Goal: Task Accomplishment & Management: Manage account settings

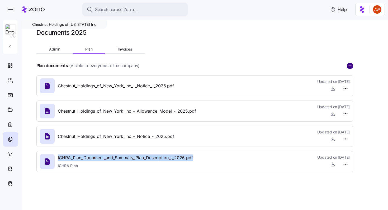
click at [349, 64] on circle "add icon" at bounding box center [350, 66] width 6 height 6
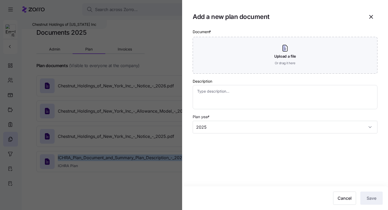
type textarea "x"
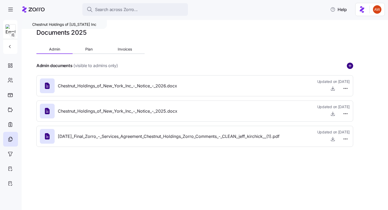
click at [352, 65] on circle "add icon" at bounding box center [350, 66] width 6 height 6
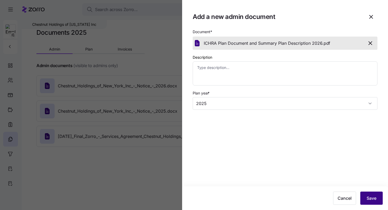
click at [376, 197] on span "Save" at bounding box center [371, 198] width 10 height 6
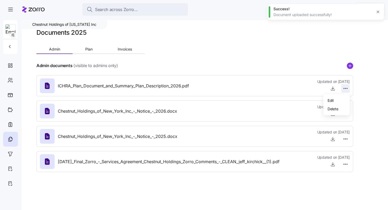
click at [345, 89] on html "Search across Zorro... Help Chestnut Holdings of New York Inc Documents 2025 Ad…" at bounding box center [194, 103] width 388 height 207
click at [334, 108] on span "Delete" at bounding box center [332, 108] width 11 height 5
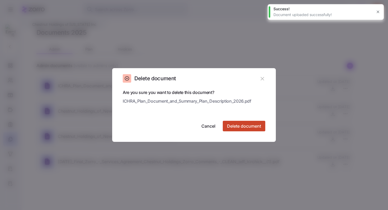
click at [245, 126] on span "Delete document" at bounding box center [244, 126] width 34 height 6
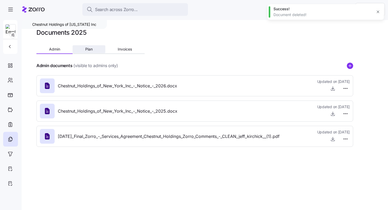
click at [93, 49] on button "Plan" at bounding box center [89, 49] width 32 height 8
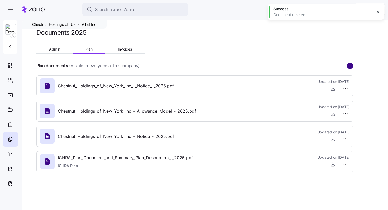
click at [351, 64] on circle "add icon" at bounding box center [350, 66] width 6 height 6
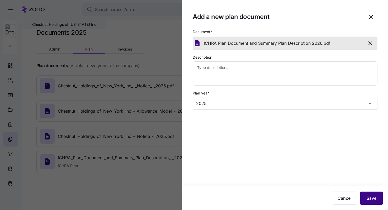
click at [368, 201] on span "Save" at bounding box center [371, 198] width 10 height 6
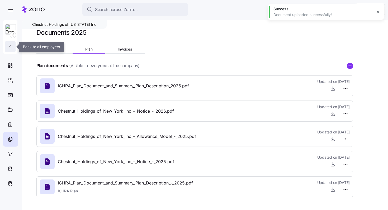
click at [14, 46] on button "button" at bounding box center [10, 46] width 11 height 11
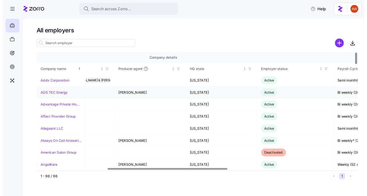
scroll to position [0, 202]
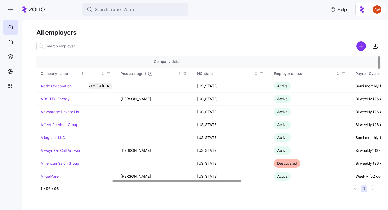
click at [343, 74] on icon "button" at bounding box center [343, 74] width 4 height 4
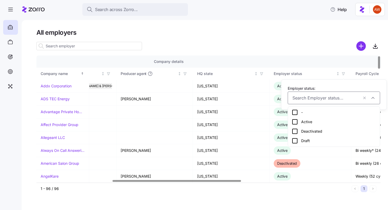
click at [307, 122] on div "Active" at bounding box center [333, 122] width 84 height 6
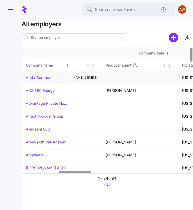
click at [43, 78] on link "Addx Corporation" at bounding box center [41, 77] width 31 height 5
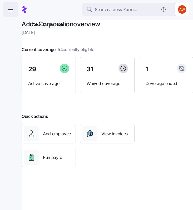
click at [7, 10] on icon "button" at bounding box center [10, 9] width 6 height 6
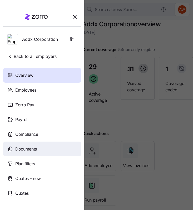
click at [16, 146] on span "Documents" at bounding box center [26, 149] width 22 height 7
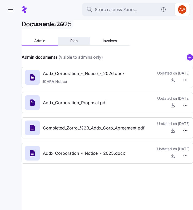
click at [75, 42] on span "Plan" at bounding box center [73, 41] width 7 height 4
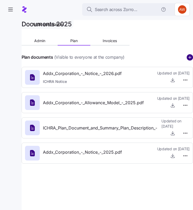
click at [189, 59] on circle "add icon" at bounding box center [190, 58] width 6 height 6
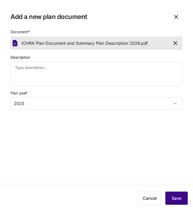
click at [180, 194] on button "Save" at bounding box center [177, 198] width 22 height 13
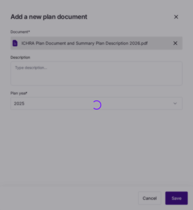
type textarea "x"
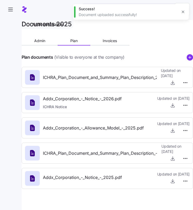
click at [120, 78] on span "ICHRA_Plan_Document_and_Summary_Plan_Description_2026.pdf" at bounding box center [108, 77] width 131 height 7
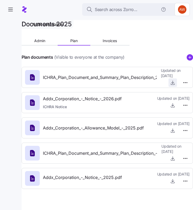
click at [173, 84] on icon "button" at bounding box center [172, 82] width 5 height 5
click at [186, 81] on html "Search across Zorro... Addx Corporation Documents 2025 Admin Plan Invoices Plan…" at bounding box center [96, 103] width 193 height 207
click at [171, 106] on div "Delete" at bounding box center [177, 103] width 22 height 8
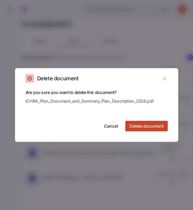
click at [150, 125] on span "Delete document" at bounding box center [147, 126] width 34 height 6
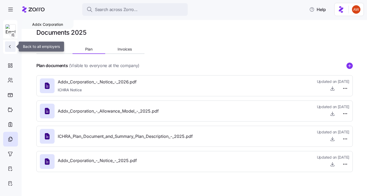
click at [11, 46] on icon "button" at bounding box center [9, 46] width 5 height 5
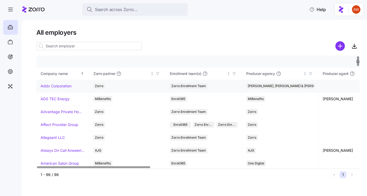
click at [66, 87] on link "Addx Corporation" at bounding box center [56, 86] width 31 height 5
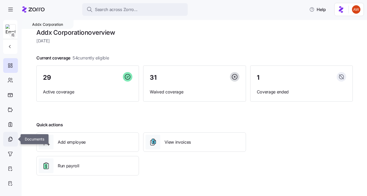
click at [8, 141] on icon at bounding box center [10, 139] width 6 height 6
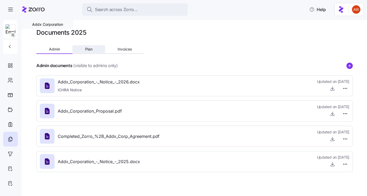
click at [89, 51] on span "Plan" at bounding box center [88, 49] width 7 height 4
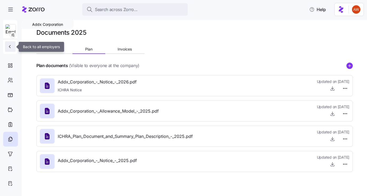
click at [12, 49] on icon "button" at bounding box center [9, 46] width 5 height 5
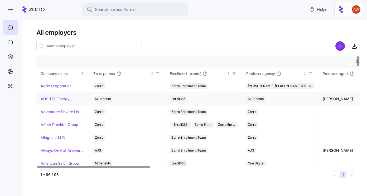
click at [49, 97] on link "ADS TEC Energy" at bounding box center [55, 99] width 29 height 5
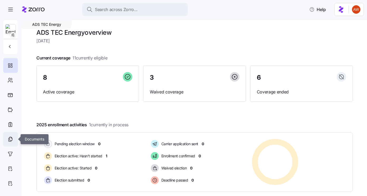
click at [11, 137] on icon at bounding box center [10, 139] width 6 height 6
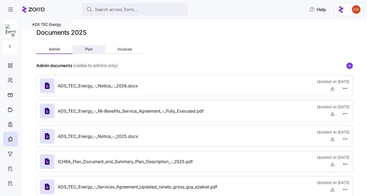
click at [83, 49] on button "Plan" at bounding box center [89, 49] width 32 height 8
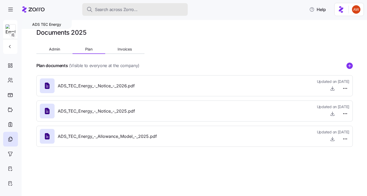
click at [137, 8] on span "Search across Zorro..." at bounding box center [116, 9] width 43 height 7
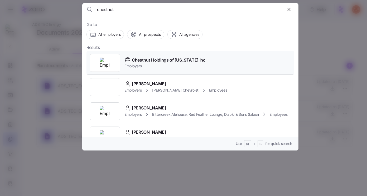
type input "chestnut"
click at [134, 62] on span "Chestnut Holdings of New York Inc" at bounding box center [169, 60] width 74 height 7
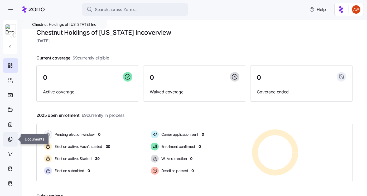
click at [10, 136] on icon at bounding box center [10, 139] width 6 height 6
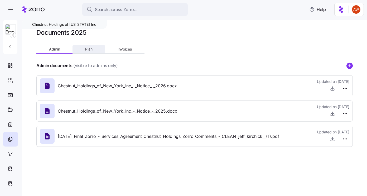
click at [92, 51] on span "Plan" at bounding box center [88, 49] width 7 height 4
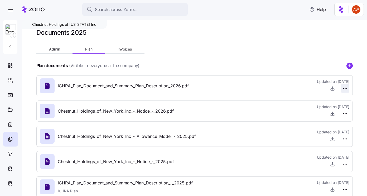
click at [346, 90] on html "Search across Zorro... Help Chestnut Holdings of New York Inc Documents 2025 Ad…" at bounding box center [183, 96] width 367 height 193
click at [329, 109] on span "Delete" at bounding box center [332, 108] width 11 height 5
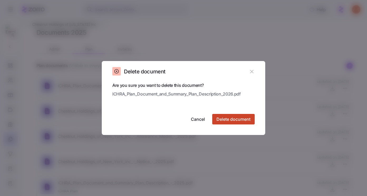
click at [246, 117] on span "Delete document" at bounding box center [233, 119] width 34 height 6
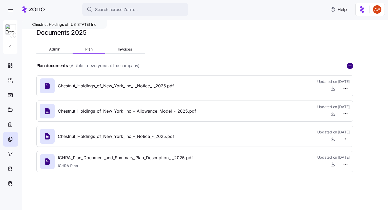
click at [350, 65] on circle "add icon" at bounding box center [350, 66] width 6 height 6
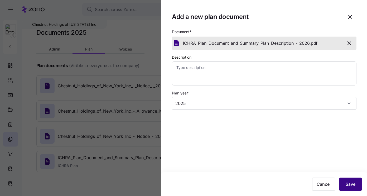
click at [350, 183] on span "Save" at bounding box center [351, 184] width 10 height 6
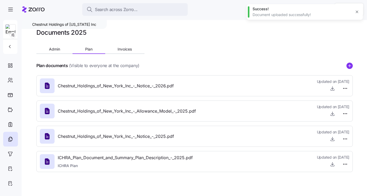
type textarea "x"
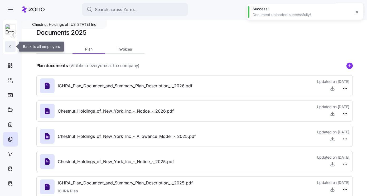
click at [12, 49] on span "button" at bounding box center [10, 46] width 6 height 5
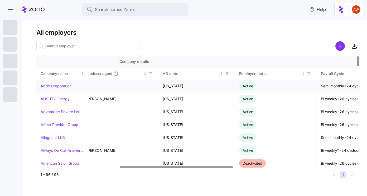
scroll to position [0, 238]
click at [308, 74] on icon "button" at bounding box center [307, 74] width 2 height 3
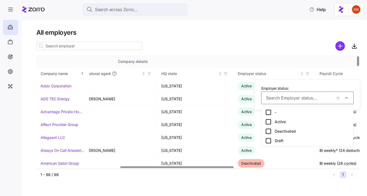
click at [277, 121] on div "Active" at bounding box center [307, 122] width 84 height 6
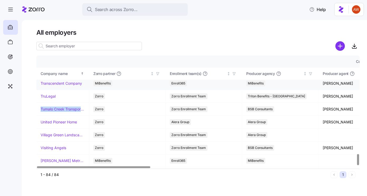
scroll to position [996, 0]
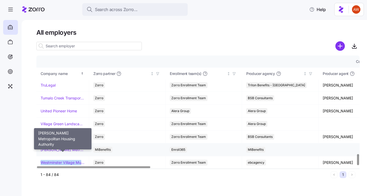
click at [67, 150] on link "Warren Metropolitan Housing Authority" at bounding box center [63, 149] width 44 height 5
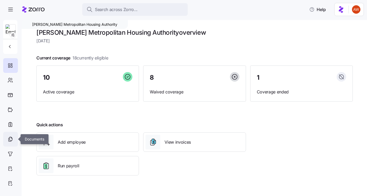
click at [14, 137] on div at bounding box center [10, 139] width 15 height 15
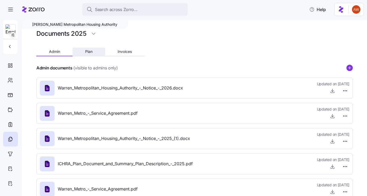
click at [91, 50] on span "Plan" at bounding box center [88, 52] width 7 height 4
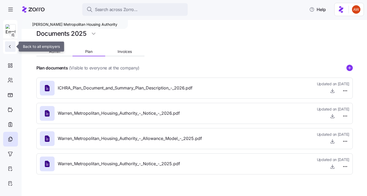
click at [7, 49] on icon "button" at bounding box center [9, 46] width 5 height 5
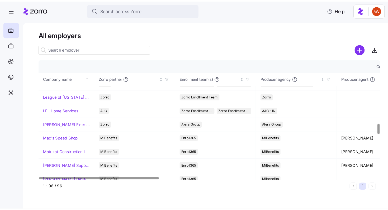
scroll to position [652, 0]
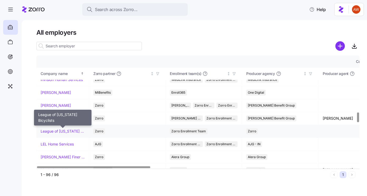
click at [62, 130] on link "League of Michigan Bicyclists" at bounding box center [63, 131] width 44 height 5
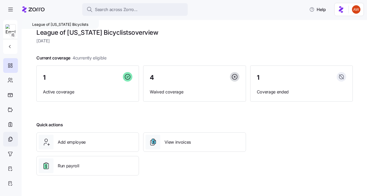
click at [8, 141] on icon at bounding box center [10, 139] width 6 height 6
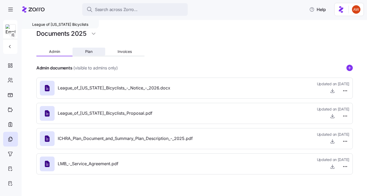
click at [86, 53] on span "Plan" at bounding box center [88, 52] width 7 height 4
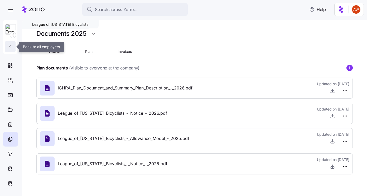
click at [11, 43] on button "button" at bounding box center [10, 46] width 11 height 11
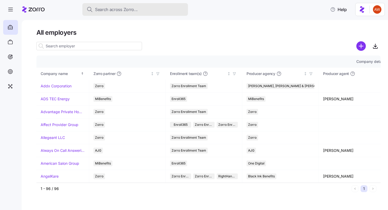
click at [107, 10] on span "Search across Zorro..." at bounding box center [116, 9] width 43 height 7
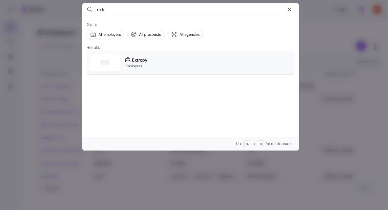
type input "extr"
click at [152, 68] on div "Extropy Employers" at bounding box center [190, 63] width 208 height 24
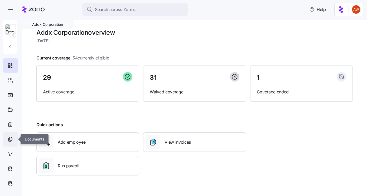
click at [11, 137] on icon at bounding box center [10, 138] width 3 height 3
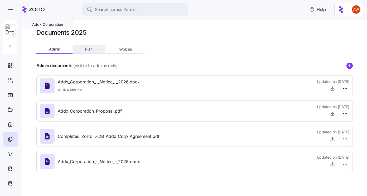
click at [89, 46] on button "Plan" at bounding box center [89, 49] width 32 height 8
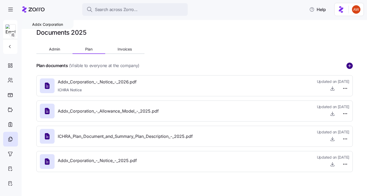
click at [348, 66] on circle "add icon" at bounding box center [350, 66] width 6 height 6
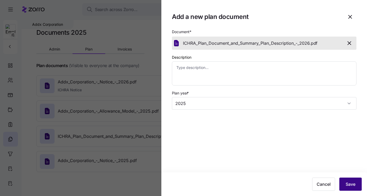
click at [351, 186] on span "Save" at bounding box center [351, 184] width 10 height 6
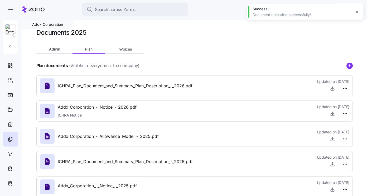
type textarea "x"
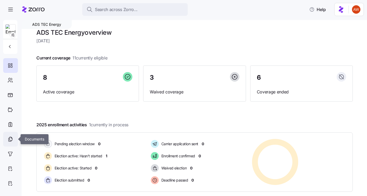
click at [11, 138] on icon at bounding box center [10, 139] width 6 height 6
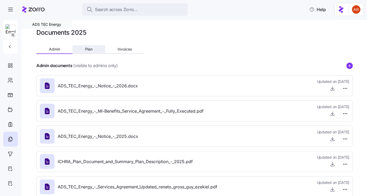
click at [97, 51] on button "Plan" at bounding box center [89, 49] width 32 height 8
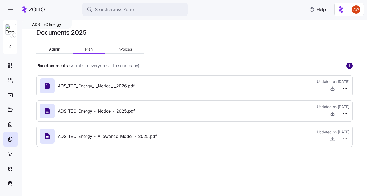
click at [348, 67] on circle "add icon" at bounding box center [350, 66] width 6 height 6
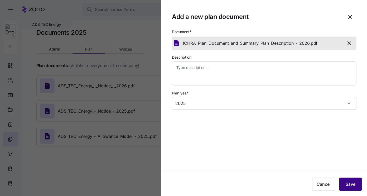
click at [354, 185] on span "Save" at bounding box center [351, 184] width 10 height 6
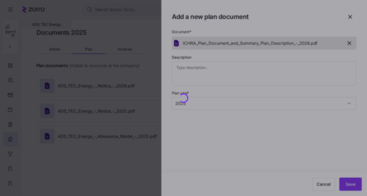
type textarea "x"
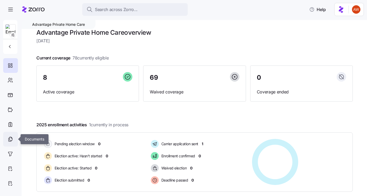
click at [12, 138] on icon at bounding box center [10, 139] width 6 height 6
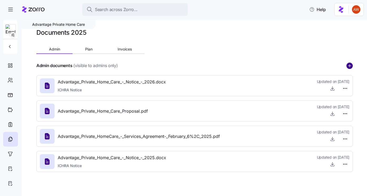
click at [349, 65] on circle "add icon" at bounding box center [350, 66] width 6 height 6
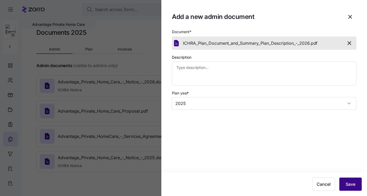
click at [349, 184] on span "Save" at bounding box center [351, 184] width 10 height 6
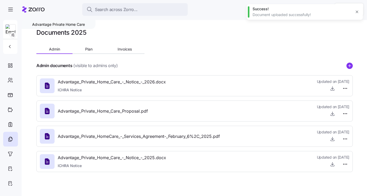
type textarea "x"
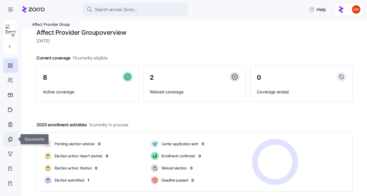
click at [8, 137] on icon at bounding box center [10, 139] width 6 height 6
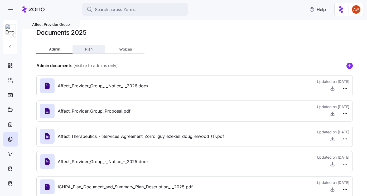
click at [86, 49] on span "Plan" at bounding box center [88, 49] width 7 height 4
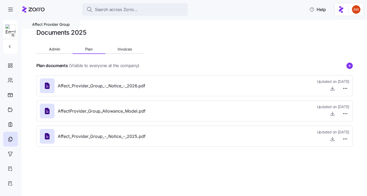
click at [350, 66] on g "add icon" at bounding box center [349, 65] width 3 height 3
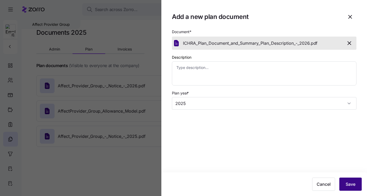
click at [351, 183] on span "Save" at bounding box center [351, 184] width 10 height 6
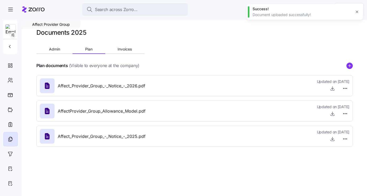
type textarea "x"
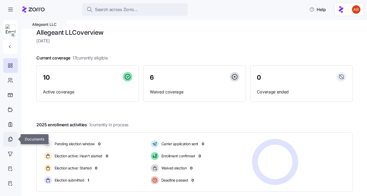
click at [10, 136] on div at bounding box center [10, 139] width 15 height 15
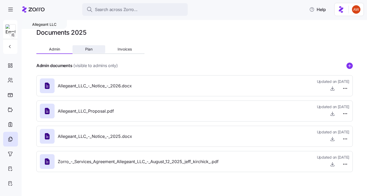
click at [95, 47] on button "Plan" at bounding box center [89, 49] width 32 height 8
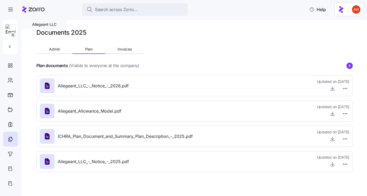
click at [351, 63] on icon "add icon" at bounding box center [349, 66] width 6 height 6
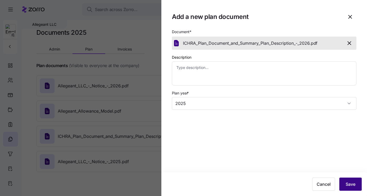
click at [348, 183] on span "Save" at bounding box center [351, 184] width 10 height 6
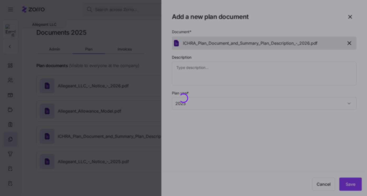
type textarea "x"
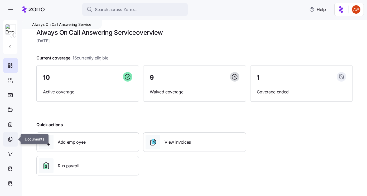
click at [12, 139] on icon at bounding box center [10, 138] width 3 height 3
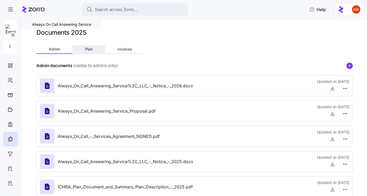
click at [94, 49] on button "Plan" at bounding box center [89, 49] width 32 height 8
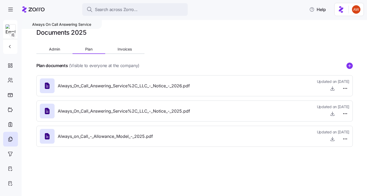
click at [345, 66] on div "Plan documents (Visible to everyone at the company)" at bounding box center [194, 65] width 316 height 7
click at [348, 66] on circle "add icon" at bounding box center [350, 66] width 6 height 6
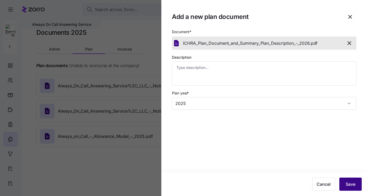
click at [353, 184] on span "Save" at bounding box center [351, 184] width 10 height 6
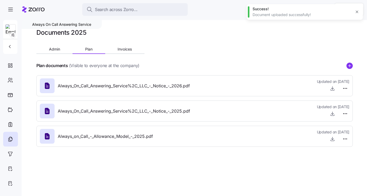
type textarea "x"
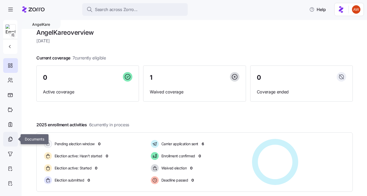
click at [11, 140] on icon at bounding box center [10, 139] width 6 height 6
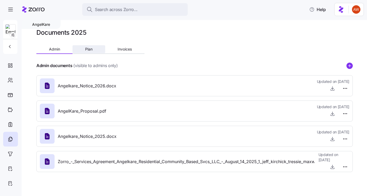
click at [90, 51] on span "Plan" at bounding box center [88, 49] width 7 height 4
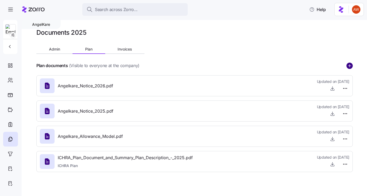
click at [348, 66] on circle "add icon" at bounding box center [350, 66] width 6 height 6
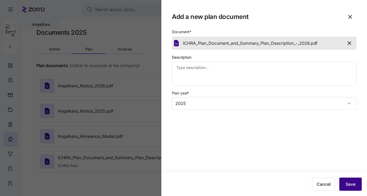
click at [349, 185] on span "Save" at bounding box center [351, 184] width 10 height 6
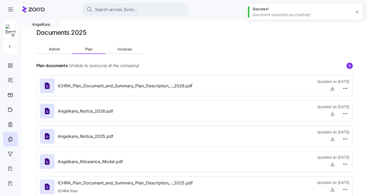
type textarea "x"
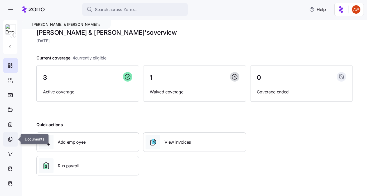
click at [9, 140] on icon at bounding box center [10, 139] width 3 height 3
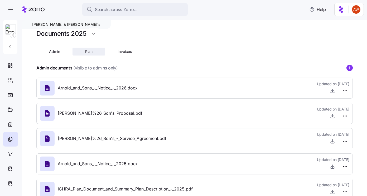
click at [93, 50] on button "Plan" at bounding box center [89, 52] width 32 height 8
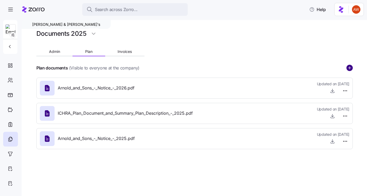
click at [350, 67] on circle "add icon" at bounding box center [350, 68] width 6 height 6
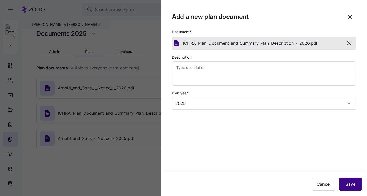
click at [347, 184] on span "Save" at bounding box center [351, 184] width 10 height 6
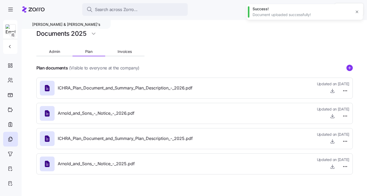
type textarea "x"
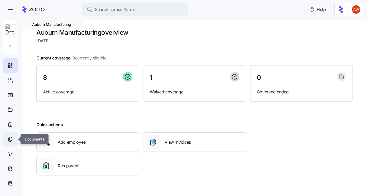
click at [10, 139] on icon at bounding box center [10, 139] width 6 height 6
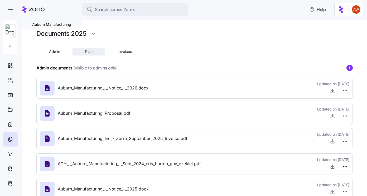
click at [87, 48] on button "Plan" at bounding box center [89, 52] width 32 height 8
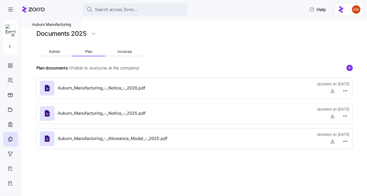
click at [351, 63] on div at bounding box center [194, 60] width 316 height 8
click at [351, 67] on circle "add icon" at bounding box center [350, 68] width 6 height 6
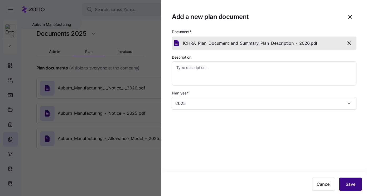
click at [353, 186] on span "Save" at bounding box center [351, 184] width 10 height 6
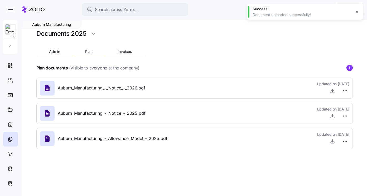
type textarea "x"
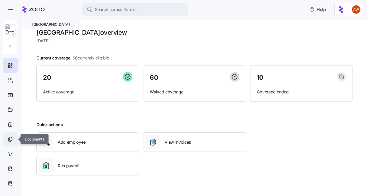
click at [9, 141] on icon at bounding box center [10, 139] width 6 height 6
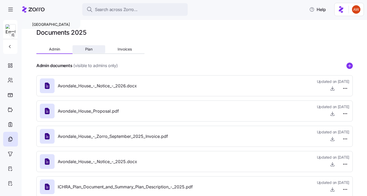
click at [89, 51] on span "Plan" at bounding box center [88, 49] width 7 height 4
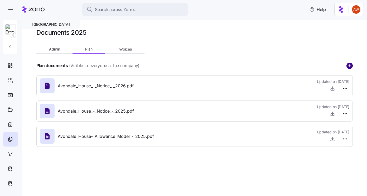
click at [349, 66] on circle "add icon" at bounding box center [350, 66] width 6 height 6
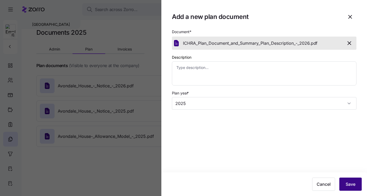
click at [349, 184] on span "Save" at bounding box center [351, 184] width 10 height 6
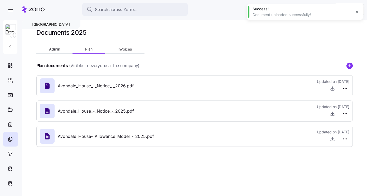
type textarea "x"
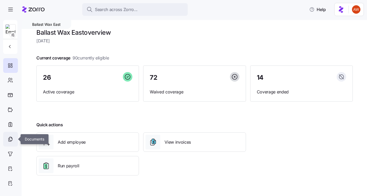
click at [11, 137] on icon at bounding box center [10, 138] width 3 height 3
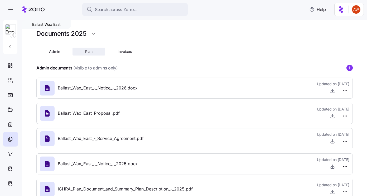
click at [94, 52] on button "Plan" at bounding box center [89, 52] width 32 height 8
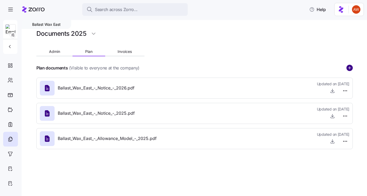
click at [348, 69] on circle "add icon" at bounding box center [350, 68] width 6 height 6
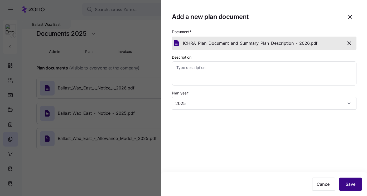
click at [353, 187] on span "Save" at bounding box center [351, 184] width 10 height 6
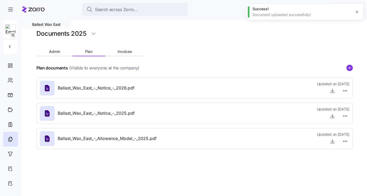
type textarea "x"
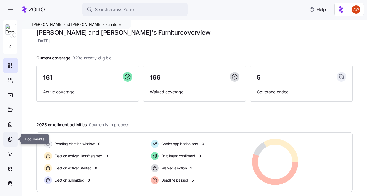
click at [12, 139] on icon at bounding box center [10, 139] width 6 height 6
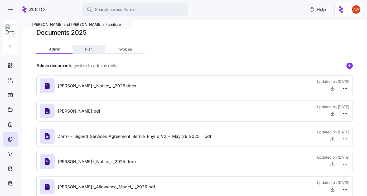
click at [90, 46] on button "Plan" at bounding box center [89, 49] width 32 height 8
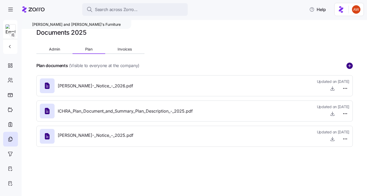
click at [349, 64] on circle "add icon" at bounding box center [350, 66] width 6 height 6
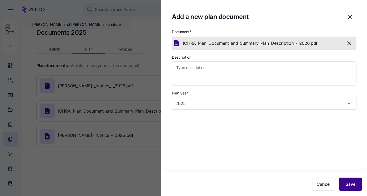
click at [350, 183] on span "Save" at bounding box center [351, 184] width 10 height 6
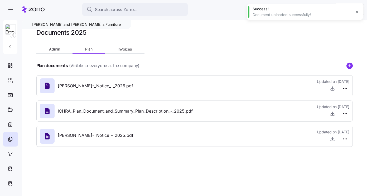
type textarea "x"
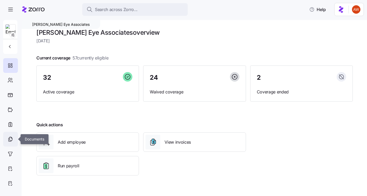
click at [10, 140] on icon at bounding box center [10, 139] width 6 height 6
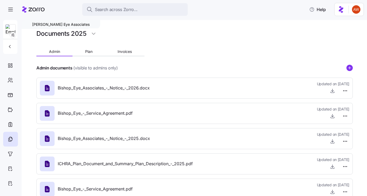
click at [88, 52] on span "Plan" at bounding box center [88, 52] width 7 height 4
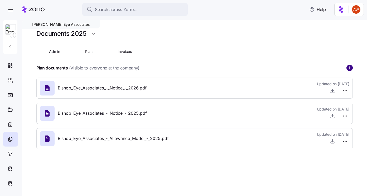
click at [349, 69] on circle "add icon" at bounding box center [350, 68] width 6 height 6
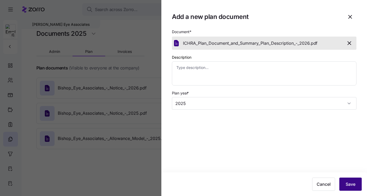
click at [352, 185] on span "Save" at bounding box center [351, 184] width 10 height 6
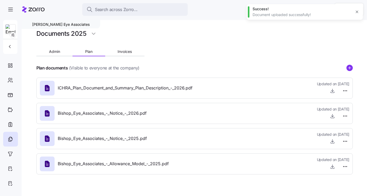
type textarea "x"
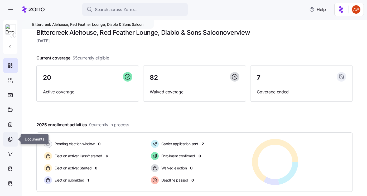
click at [9, 140] on icon at bounding box center [10, 138] width 3 height 3
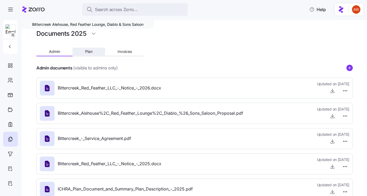
click at [86, 52] on span "Plan" at bounding box center [88, 52] width 7 height 4
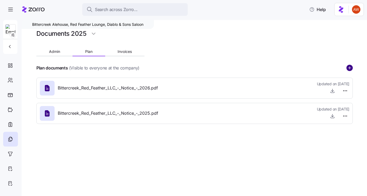
click at [350, 66] on circle "add icon" at bounding box center [350, 68] width 6 height 6
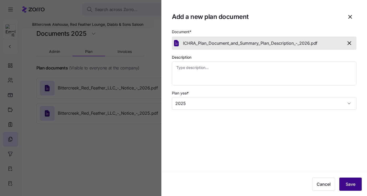
click at [348, 183] on span "Save" at bounding box center [351, 184] width 10 height 6
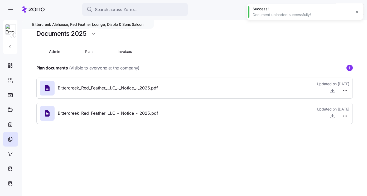
type textarea "x"
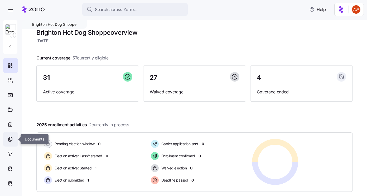
click at [13, 138] on icon at bounding box center [10, 139] width 6 height 6
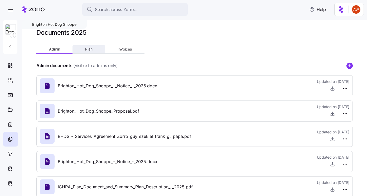
click at [89, 49] on span "Plan" at bounding box center [88, 49] width 7 height 4
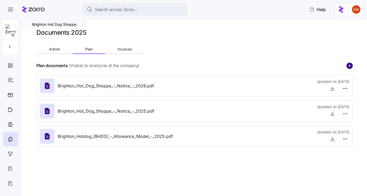
click at [349, 64] on circle "add icon" at bounding box center [350, 66] width 6 height 6
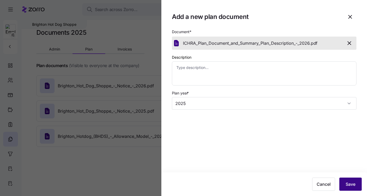
click at [350, 182] on span "Save" at bounding box center [351, 184] width 10 height 6
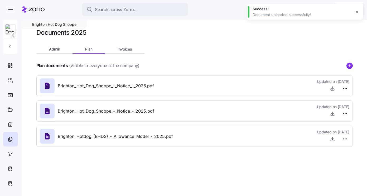
type textarea "x"
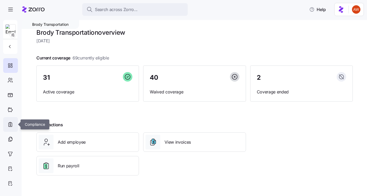
click at [10, 125] on icon at bounding box center [10, 125] width 1 height 2
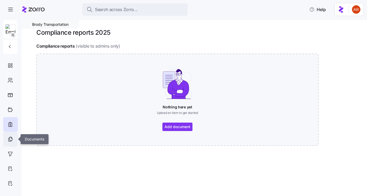
click at [11, 138] on icon at bounding box center [11, 137] width 1 height 1
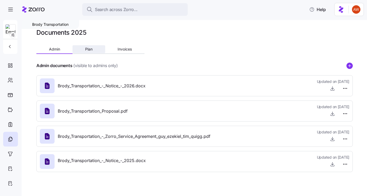
click at [93, 48] on button "Plan" at bounding box center [89, 49] width 32 height 8
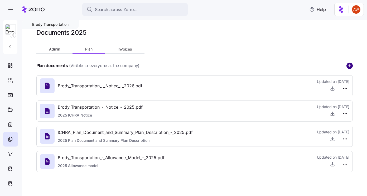
click at [347, 67] on circle "add icon" at bounding box center [350, 66] width 6 height 6
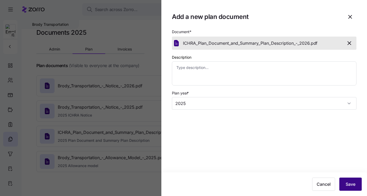
click at [348, 184] on span "Save" at bounding box center [351, 184] width 10 height 6
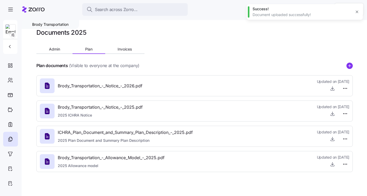
type textarea "x"
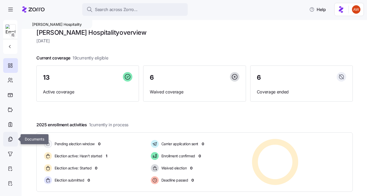
click at [11, 138] on icon at bounding box center [11, 137] width 1 height 1
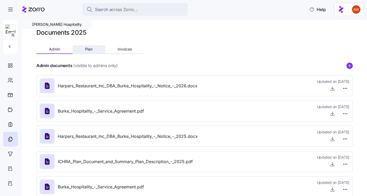
click at [88, 51] on span "Plan" at bounding box center [88, 49] width 7 height 4
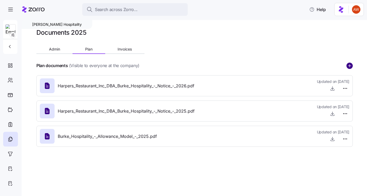
click at [350, 65] on circle "add icon" at bounding box center [350, 66] width 6 height 6
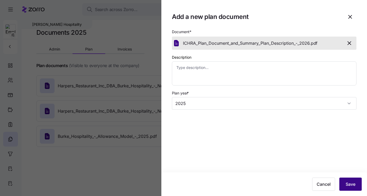
click at [348, 183] on span "Save" at bounding box center [351, 184] width 10 height 6
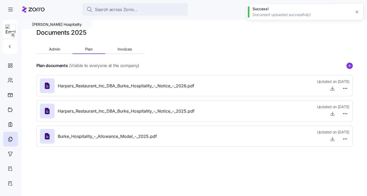
type textarea "x"
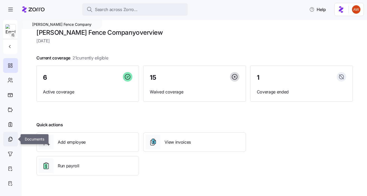
click at [9, 140] on icon at bounding box center [10, 139] width 6 height 6
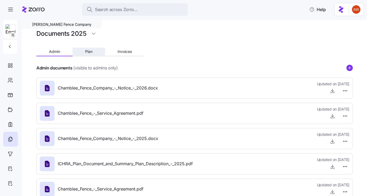
click at [85, 48] on button "Plan" at bounding box center [89, 52] width 32 height 8
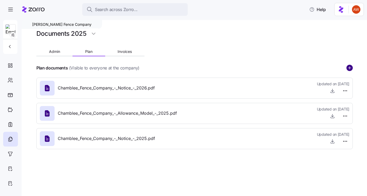
click at [352, 67] on circle "add icon" at bounding box center [350, 68] width 6 height 6
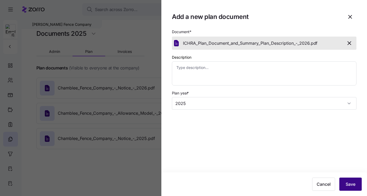
click at [350, 183] on span "Save" at bounding box center [351, 184] width 10 height 6
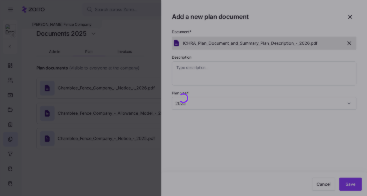
type textarea "x"
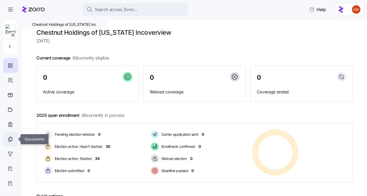
click at [13, 138] on div at bounding box center [10, 139] width 15 height 15
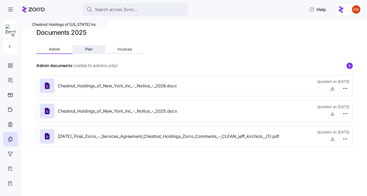
click at [96, 53] on button "Plan" at bounding box center [89, 49] width 32 height 8
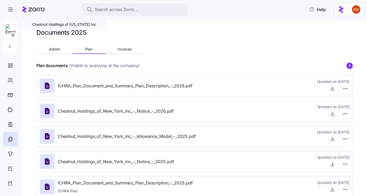
click at [350, 65] on icon "add icon" at bounding box center [350, 65] width 0 height 3
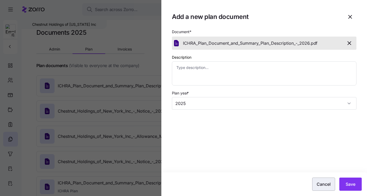
click at [325, 179] on button "Cancel" at bounding box center [323, 184] width 23 height 13
type textarea "x"
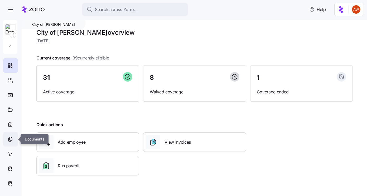
click at [12, 138] on icon at bounding box center [10, 139] width 6 height 6
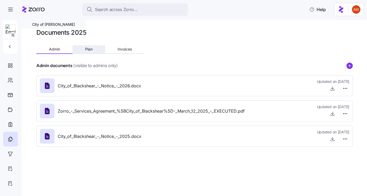
click at [89, 51] on span "Plan" at bounding box center [88, 49] width 7 height 4
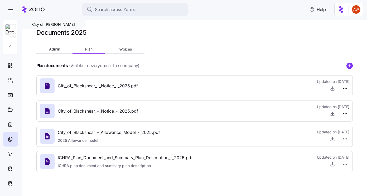
click at [351, 66] on icon "add icon" at bounding box center [349, 66] width 3 height 0
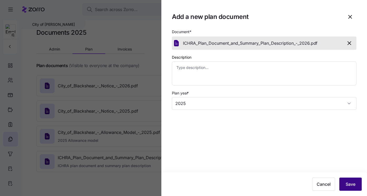
click at [352, 185] on span "Save" at bounding box center [351, 184] width 10 height 6
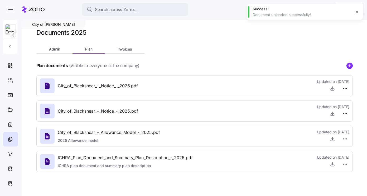
type textarea "x"
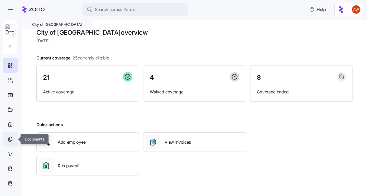
click at [11, 137] on icon at bounding box center [10, 139] width 6 height 6
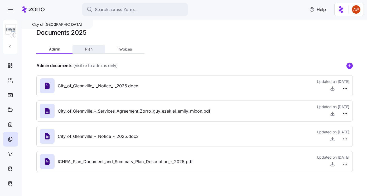
click at [91, 47] on span "Plan" at bounding box center [88, 49] width 7 height 4
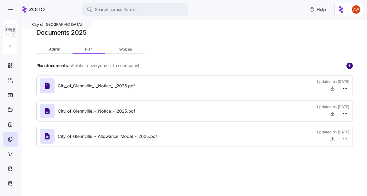
click at [351, 65] on circle "add icon" at bounding box center [350, 66] width 6 height 6
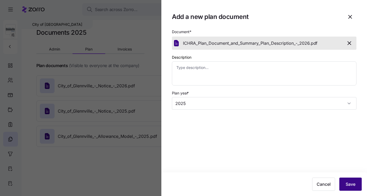
click at [350, 186] on span "Save" at bounding box center [351, 184] width 10 height 6
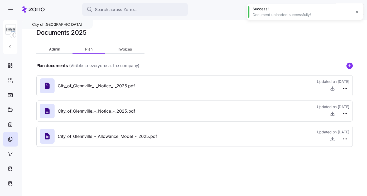
type textarea "x"
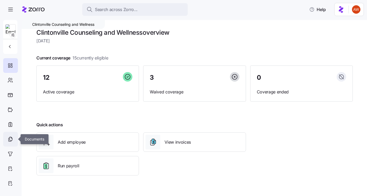
click at [13, 137] on div at bounding box center [10, 139] width 15 height 15
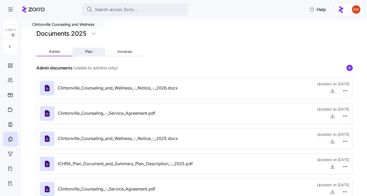
click at [90, 54] on button "Plan" at bounding box center [89, 52] width 32 height 8
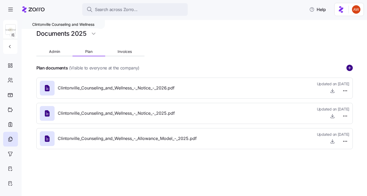
click at [352, 67] on circle "add icon" at bounding box center [350, 68] width 6 height 6
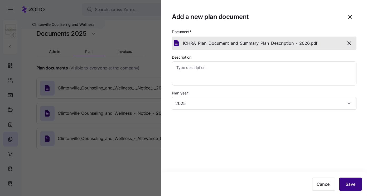
click at [351, 183] on span "Save" at bounding box center [351, 184] width 10 height 6
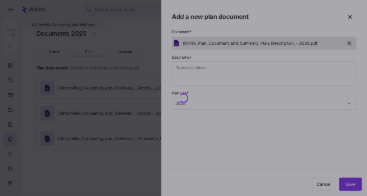
type textarea "x"
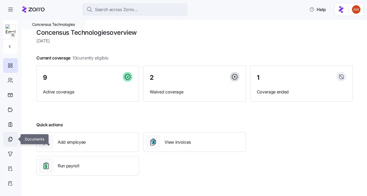
click at [11, 138] on icon at bounding box center [10, 139] width 6 height 6
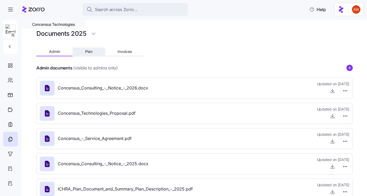
click at [93, 51] on button "Plan" at bounding box center [89, 52] width 32 height 8
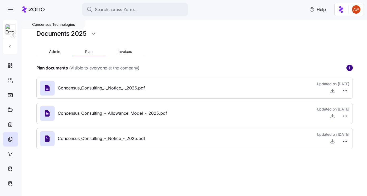
click at [349, 66] on circle "add icon" at bounding box center [350, 68] width 6 height 6
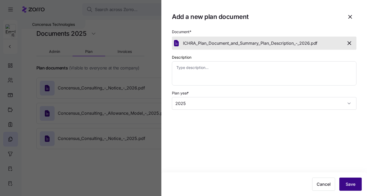
click at [348, 182] on span "Save" at bounding box center [351, 184] width 10 height 6
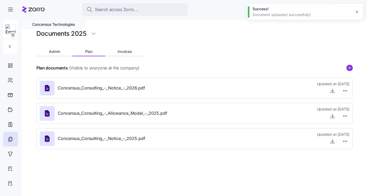
type textarea "x"
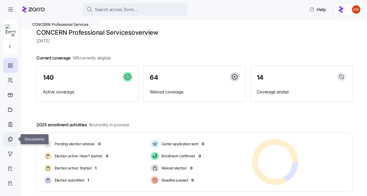
click at [11, 135] on div at bounding box center [10, 139] width 15 height 15
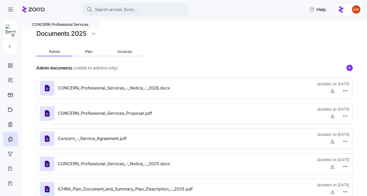
click at [92, 56] on div at bounding box center [194, 60] width 316 height 8
click at [90, 52] on span "Plan" at bounding box center [88, 52] width 7 height 4
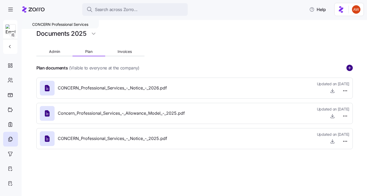
click at [349, 70] on circle "add icon" at bounding box center [350, 68] width 6 height 6
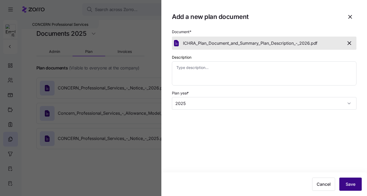
click at [354, 184] on span "Save" at bounding box center [351, 184] width 10 height 6
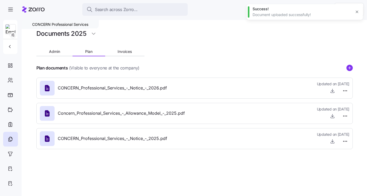
type textarea "x"
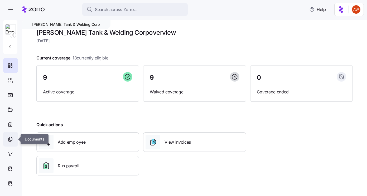
click at [10, 137] on icon at bounding box center [10, 139] width 6 height 6
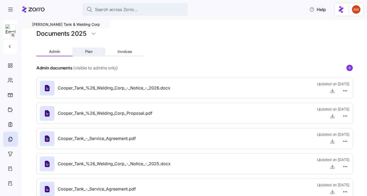
click at [94, 51] on button "Plan" at bounding box center [89, 52] width 32 height 8
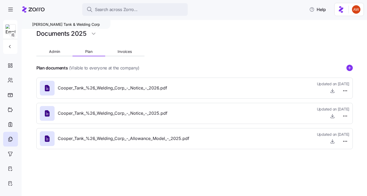
click at [349, 68] on icon "add icon" at bounding box center [349, 68] width 3 height 0
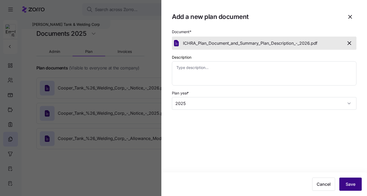
click at [349, 181] on button "Save" at bounding box center [350, 184] width 22 height 13
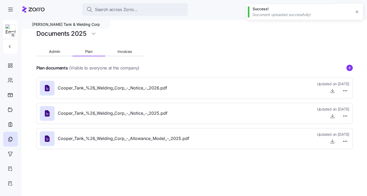
type textarea "x"
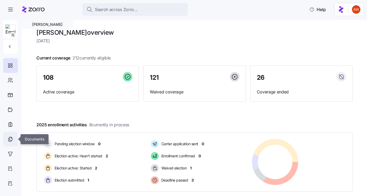
click at [12, 140] on icon at bounding box center [10, 138] width 3 height 3
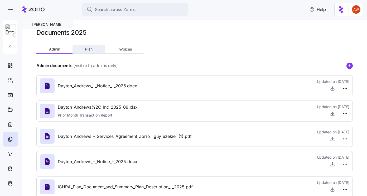
click at [87, 47] on span "Plan" at bounding box center [88, 49] width 7 height 4
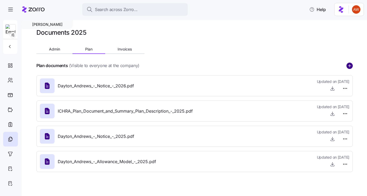
click at [350, 63] on circle "add icon" at bounding box center [350, 66] width 6 height 6
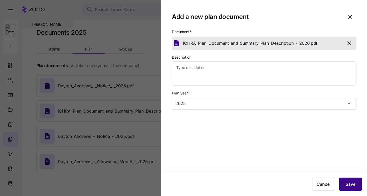
click at [351, 183] on span "Save" at bounding box center [351, 184] width 10 height 6
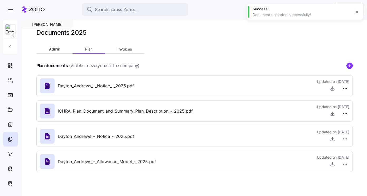
type textarea "x"
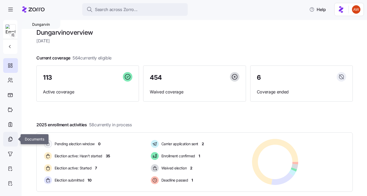
click at [11, 138] on icon at bounding box center [10, 139] width 6 height 6
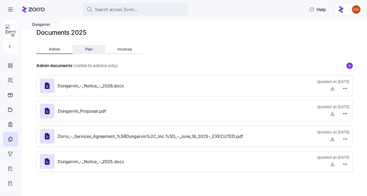
click at [80, 50] on button "Plan" at bounding box center [89, 49] width 32 height 8
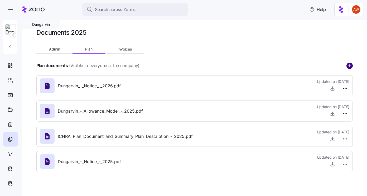
click at [350, 64] on circle "add icon" at bounding box center [350, 66] width 6 height 6
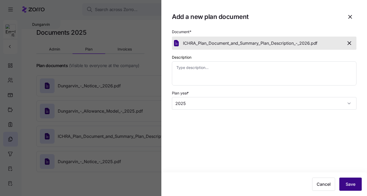
click at [352, 184] on span "Save" at bounding box center [351, 184] width 10 height 6
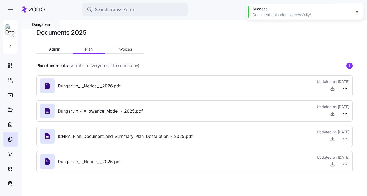
type textarea "x"
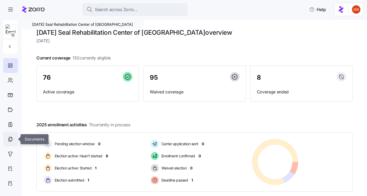
click at [10, 139] on icon at bounding box center [10, 139] width 6 height 6
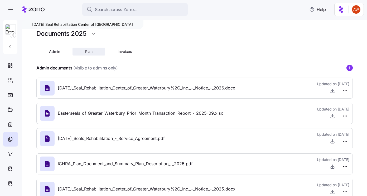
click at [87, 49] on button "Plan" at bounding box center [89, 52] width 32 height 8
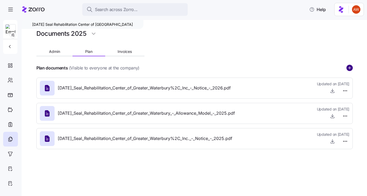
click at [351, 69] on circle "add icon" at bounding box center [350, 68] width 6 height 6
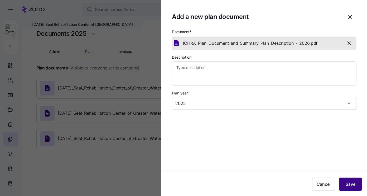
click at [349, 182] on span "Save" at bounding box center [351, 184] width 10 height 6
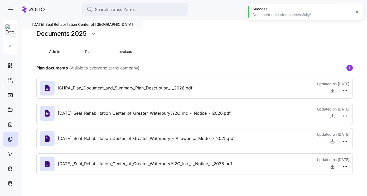
type textarea "x"
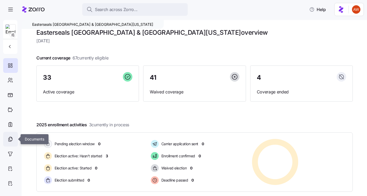
click at [13, 141] on div at bounding box center [10, 139] width 15 height 15
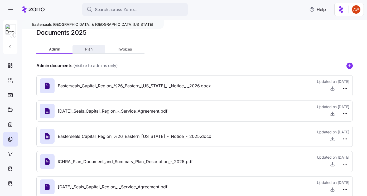
click at [95, 51] on button "Plan" at bounding box center [89, 49] width 32 height 8
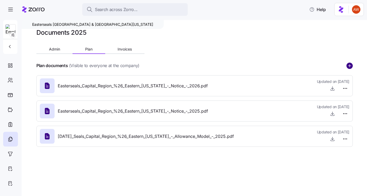
click at [348, 65] on circle "add icon" at bounding box center [350, 66] width 6 height 6
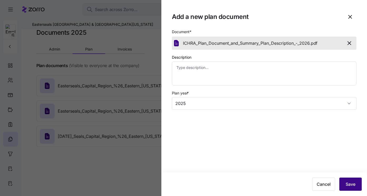
click at [349, 182] on span "Save" at bounding box center [351, 184] width 10 height 6
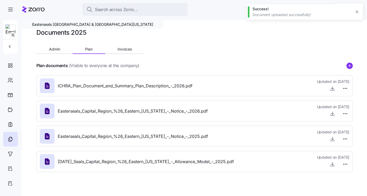
type textarea "x"
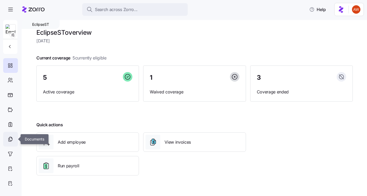
click at [12, 134] on div at bounding box center [10, 139] width 15 height 15
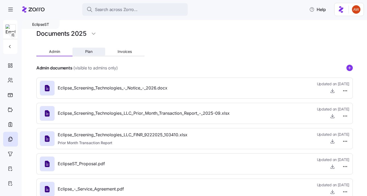
click at [86, 53] on span "Plan" at bounding box center [88, 52] width 7 height 4
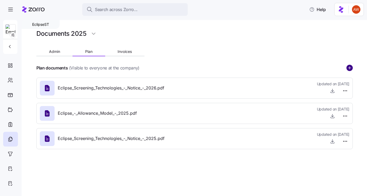
click at [350, 70] on circle "add icon" at bounding box center [350, 68] width 6 height 6
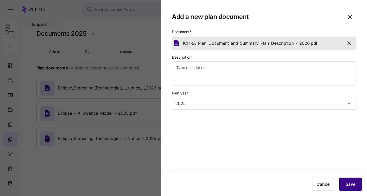
click at [351, 183] on span "Save" at bounding box center [351, 184] width 10 height 6
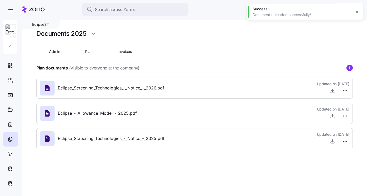
type textarea "x"
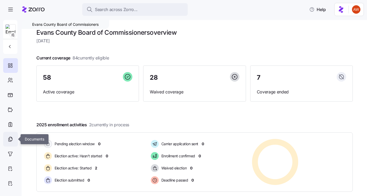
click at [12, 136] on icon at bounding box center [10, 139] width 6 height 6
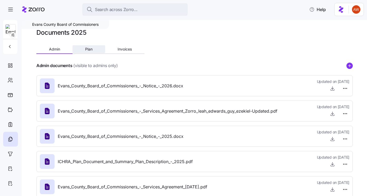
click at [90, 48] on span "Plan" at bounding box center [88, 49] width 7 height 4
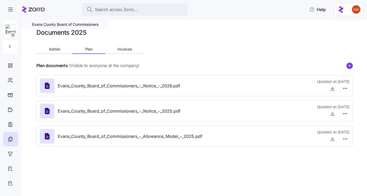
click at [349, 66] on icon "add icon" at bounding box center [349, 66] width 3 height 0
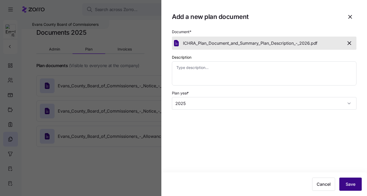
click at [352, 184] on span "Save" at bounding box center [351, 184] width 10 height 6
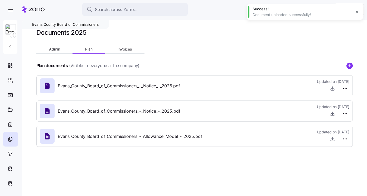
type textarea "x"
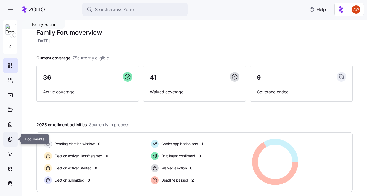
click at [10, 143] on div at bounding box center [10, 139] width 15 height 15
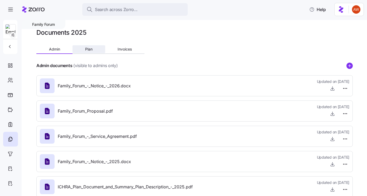
click at [88, 50] on span "Plan" at bounding box center [88, 49] width 7 height 4
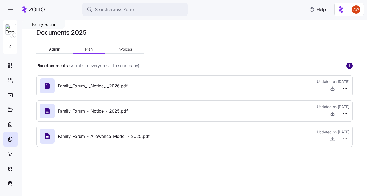
click at [351, 65] on circle "add icon" at bounding box center [350, 66] width 6 height 6
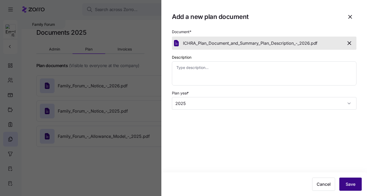
click at [352, 183] on span "Save" at bounding box center [351, 184] width 10 height 6
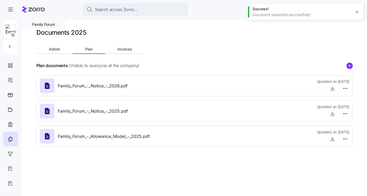
type textarea "x"
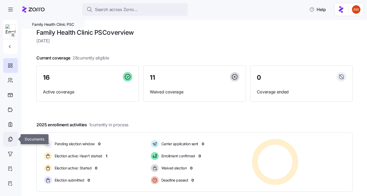
click at [12, 139] on icon at bounding box center [10, 139] width 6 height 6
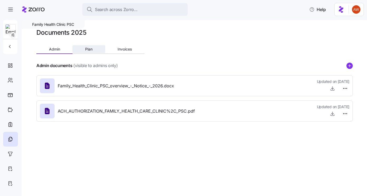
click at [87, 45] on button "Plan" at bounding box center [89, 49] width 32 height 8
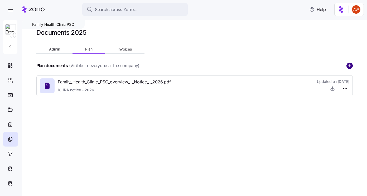
click at [350, 65] on circle "add icon" at bounding box center [350, 66] width 6 height 6
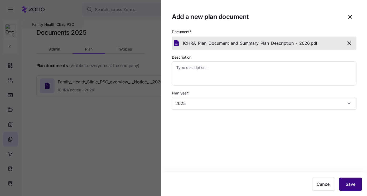
click at [352, 185] on span "Save" at bounding box center [351, 184] width 10 height 6
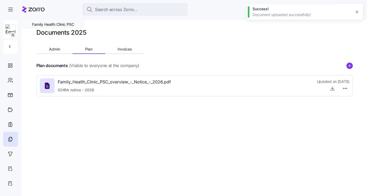
type textarea "x"
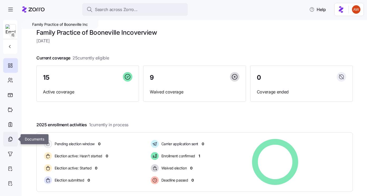
click at [12, 138] on icon at bounding box center [10, 139] width 6 height 6
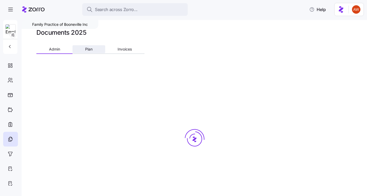
click at [92, 49] on span "Plan" at bounding box center [88, 49] width 7 height 4
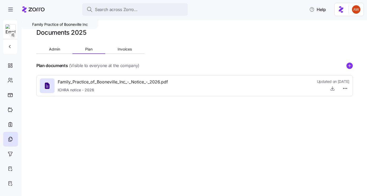
click at [353, 63] on div "Plan documents (Visible to everyone at the company)" at bounding box center [194, 65] width 316 height 7
click at [351, 67] on circle "add icon" at bounding box center [350, 66] width 6 height 6
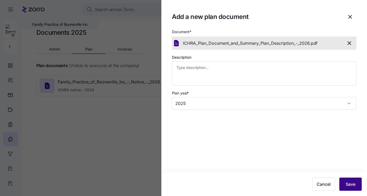
click at [354, 184] on span "Save" at bounding box center [351, 184] width 10 height 6
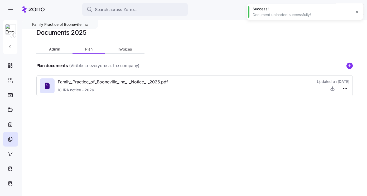
type textarea "x"
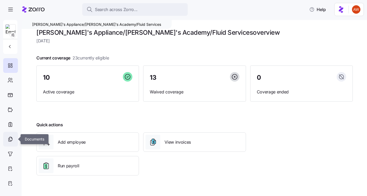
click at [11, 140] on icon at bounding box center [10, 139] width 6 height 6
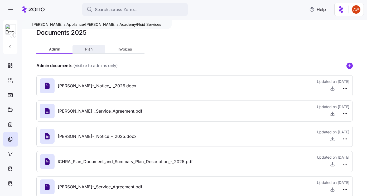
click at [88, 49] on span "Plan" at bounding box center [88, 49] width 7 height 4
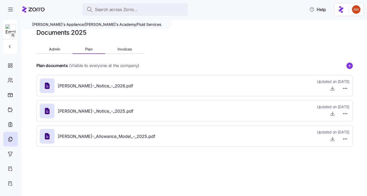
click at [352, 63] on icon "add icon" at bounding box center [349, 66] width 6 height 6
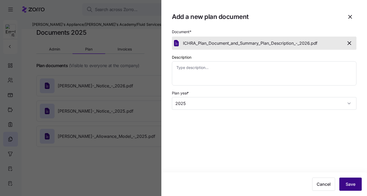
click at [348, 185] on span "Save" at bounding box center [351, 184] width 10 height 6
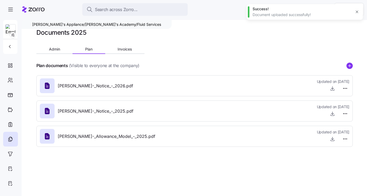
type textarea "x"
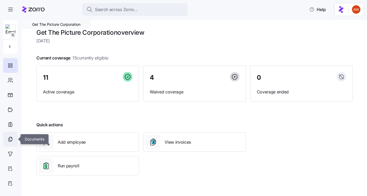
click at [14, 138] on div at bounding box center [10, 139] width 15 height 15
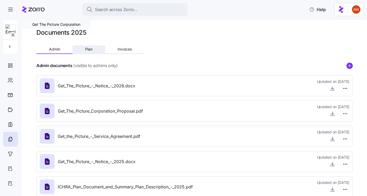
click at [94, 47] on button "Plan" at bounding box center [89, 49] width 32 height 8
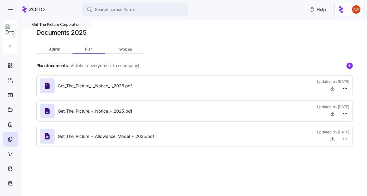
click at [350, 66] on icon "add icon" at bounding box center [349, 66] width 6 height 6
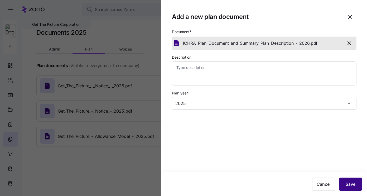
click at [352, 186] on span "Save" at bounding box center [351, 184] width 10 height 6
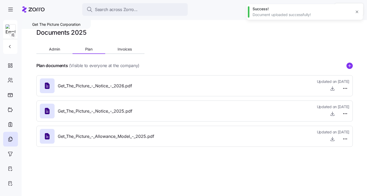
type textarea "x"
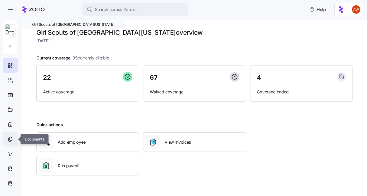
click at [12, 142] on icon at bounding box center [10, 139] width 6 height 6
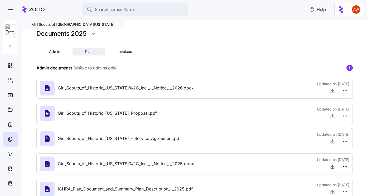
click at [93, 54] on button "Plan" at bounding box center [89, 52] width 32 height 8
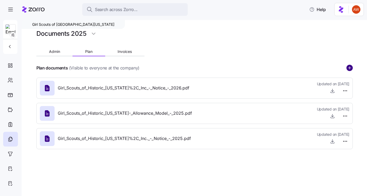
click at [350, 69] on circle "add icon" at bounding box center [350, 68] width 6 height 6
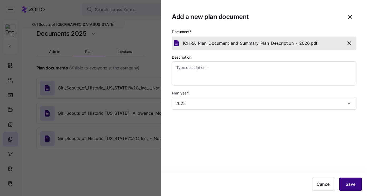
click at [356, 181] on button "Save" at bounding box center [350, 184] width 22 height 13
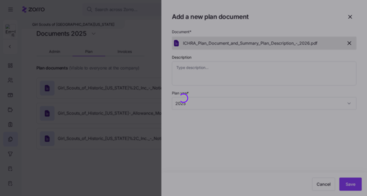
type textarea "x"
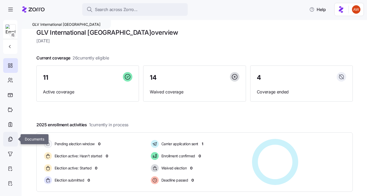
click at [11, 138] on icon at bounding box center [11, 137] width 1 height 1
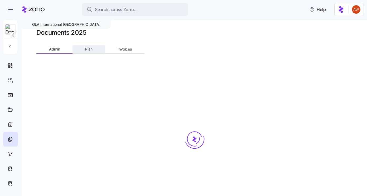
click at [91, 50] on span "Plan" at bounding box center [88, 49] width 7 height 4
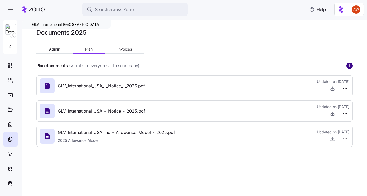
click at [352, 65] on circle "add icon" at bounding box center [350, 66] width 6 height 6
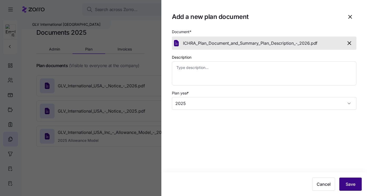
click at [353, 183] on span "Save" at bounding box center [351, 184] width 10 height 6
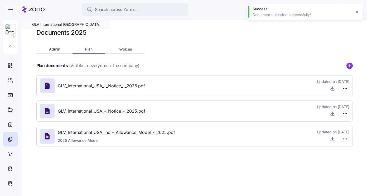
type textarea "x"
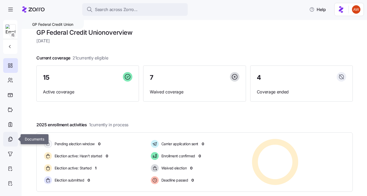
click at [11, 137] on icon at bounding box center [10, 139] width 6 height 6
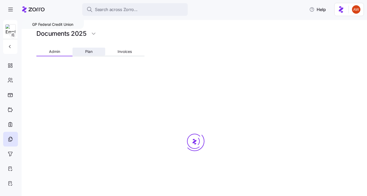
click at [91, 54] on span "Plan" at bounding box center [88, 52] width 7 height 4
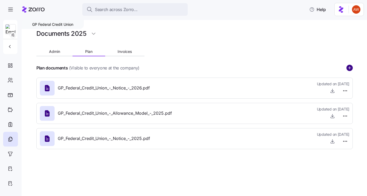
click at [348, 67] on circle "add icon" at bounding box center [350, 68] width 6 height 6
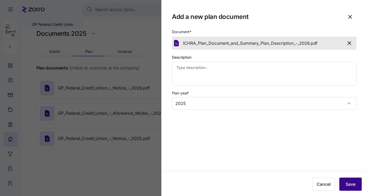
click at [348, 181] on span "Save" at bounding box center [351, 184] width 10 height 6
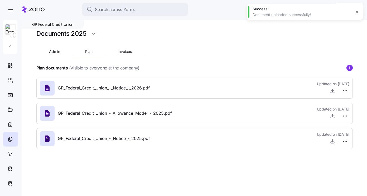
type textarea "x"
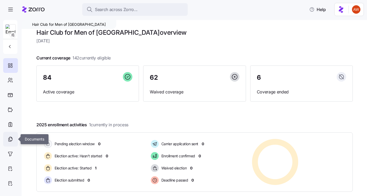
click at [12, 138] on icon at bounding box center [10, 138] width 3 height 3
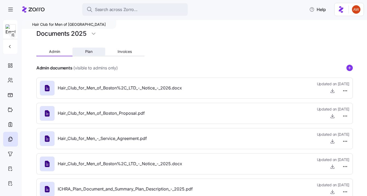
click at [96, 51] on button "Plan" at bounding box center [89, 52] width 32 height 8
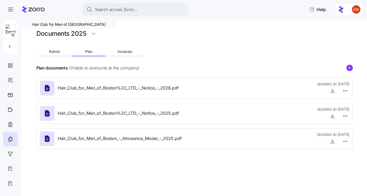
click at [350, 67] on icon "add icon" at bounding box center [350, 68] width 0 height 3
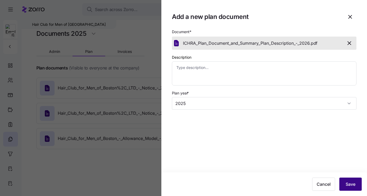
click at [351, 183] on span "Save" at bounding box center [351, 184] width 10 height 6
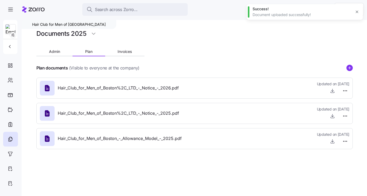
type textarea "x"
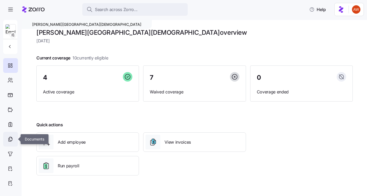
click at [12, 139] on icon at bounding box center [10, 139] width 6 height 6
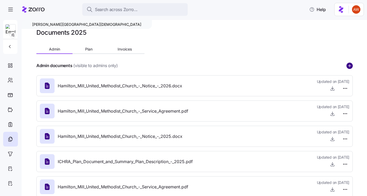
click at [347, 66] on circle "add icon" at bounding box center [350, 66] width 6 height 6
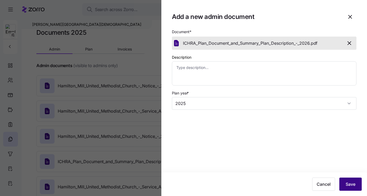
click at [352, 182] on span "Save" at bounding box center [351, 184] width 10 height 6
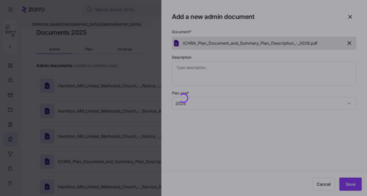
type textarea "x"
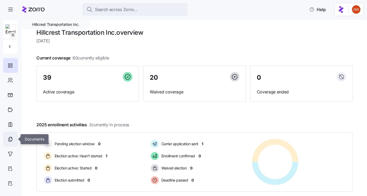
click at [13, 137] on icon at bounding box center [10, 139] width 6 height 6
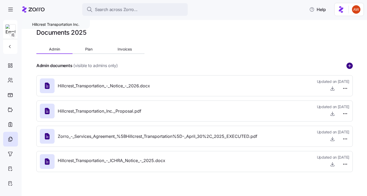
click at [348, 66] on circle "add icon" at bounding box center [350, 66] width 6 height 6
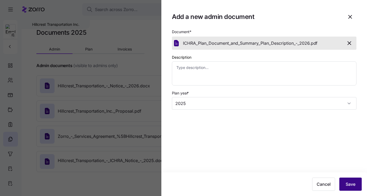
click at [353, 183] on span "Save" at bounding box center [351, 184] width 10 height 6
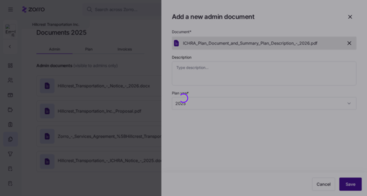
click at [353, 183] on div at bounding box center [183, 98] width 367 height 196
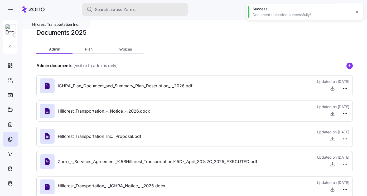
type textarea "x"
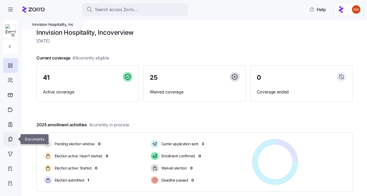
click at [10, 139] on icon at bounding box center [10, 139] width 6 height 6
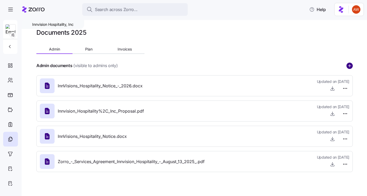
click at [350, 64] on circle "add icon" at bounding box center [350, 66] width 6 height 6
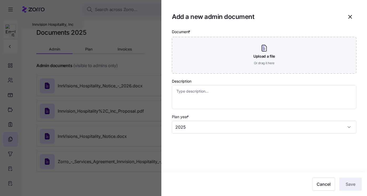
click at [92, 49] on div at bounding box center [183, 98] width 367 height 196
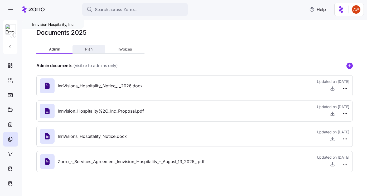
click at [91, 49] on span "Plan" at bounding box center [88, 49] width 7 height 4
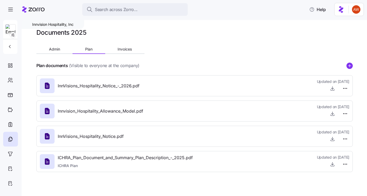
click at [348, 63] on icon "add icon" at bounding box center [349, 66] width 6 height 6
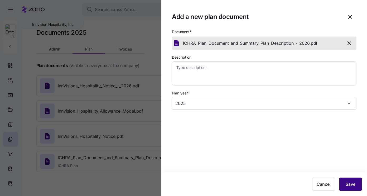
click at [348, 186] on span "Save" at bounding box center [351, 184] width 10 height 6
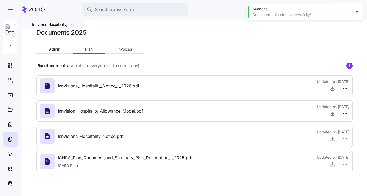
type textarea "x"
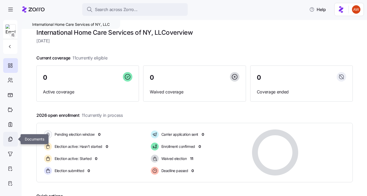
click at [12, 141] on icon at bounding box center [10, 139] width 6 height 6
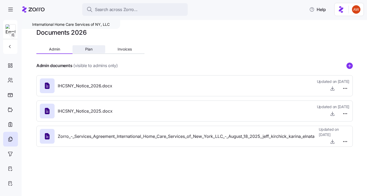
click at [91, 52] on button "Plan" at bounding box center [89, 49] width 32 height 8
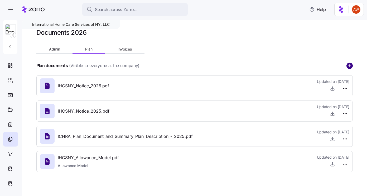
click at [353, 66] on circle "add icon" at bounding box center [350, 66] width 6 height 6
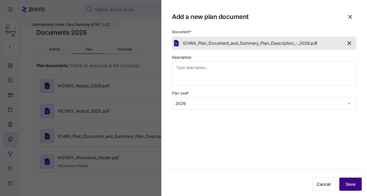
click at [345, 181] on button "Save" at bounding box center [350, 184] width 22 height 13
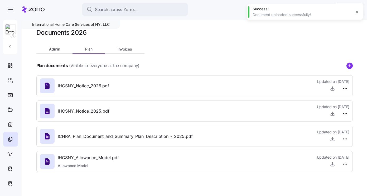
type textarea "x"
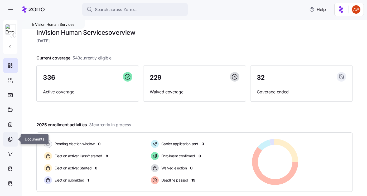
click at [9, 141] on icon at bounding box center [10, 139] width 3 height 3
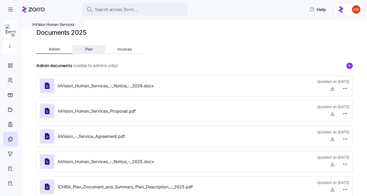
click at [90, 48] on span "Plan" at bounding box center [88, 49] width 7 height 4
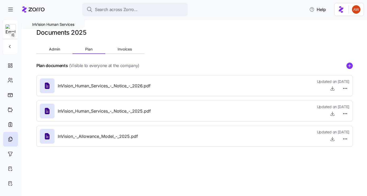
click at [351, 63] on icon "add icon" at bounding box center [349, 66] width 6 height 6
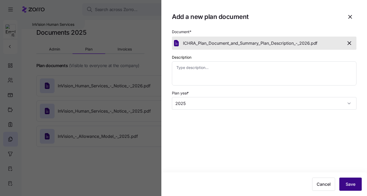
click at [350, 183] on span "Save" at bounding box center [351, 184] width 10 height 6
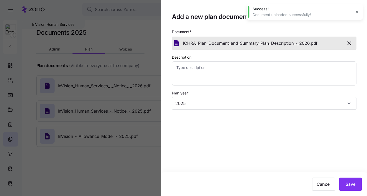
type textarea "x"
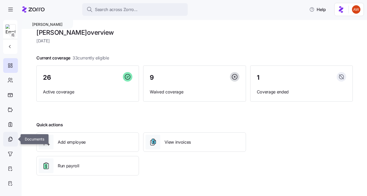
click at [9, 138] on icon at bounding box center [10, 139] width 6 height 6
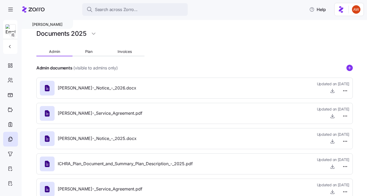
click at [90, 58] on div at bounding box center [194, 60] width 316 height 8
click at [90, 52] on span "Plan" at bounding box center [88, 52] width 7 height 4
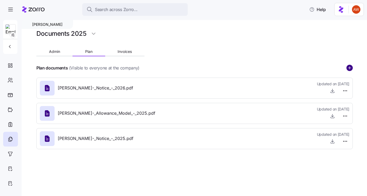
click at [348, 69] on circle "add icon" at bounding box center [350, 68] width 6 height 6
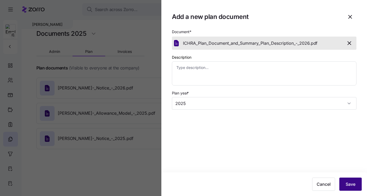
click at [354, 185] on span "Save" at bounding box center [351, 184] width 10 height 6
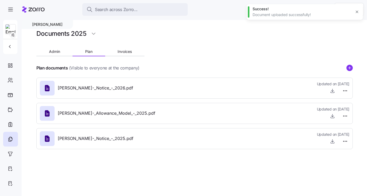
type textarea "x"
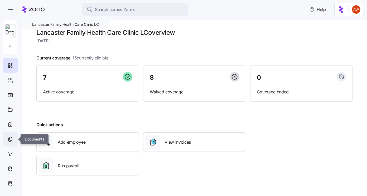
click at [11, 140] on icon at bounding box center [10, 139] width 6 height 6
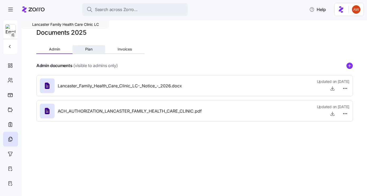
click at [90, 50] on span "Plan" at bounding box center [88, 49] width 7 height 4
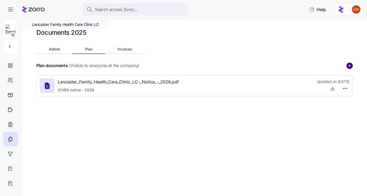
click at [351, 66] on circle "add icon" at bounding box center [350, 66] width 6 height 6
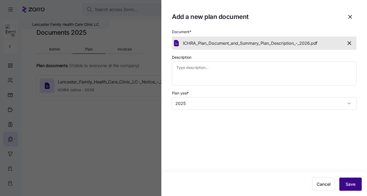
click at [354, 185] on span "Save" at bounding box center [351, 184] width 10 height 6
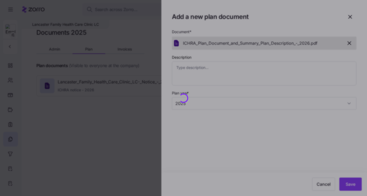
type textarea "x"
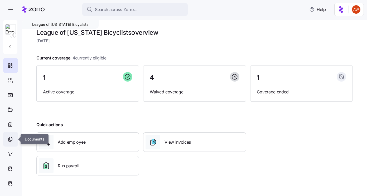
click at [13, 134] on div at bounding box center [10, 139] width 15 height 15
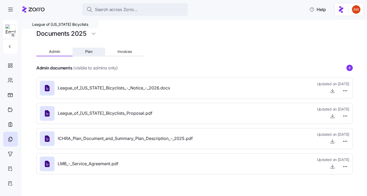
click at [84, 53] on button "Plan" at bounding box center [89, 52] width 32 height 8
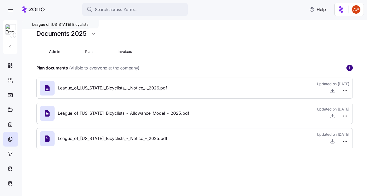
click at [352, 69] on circle "add icon" at bounding box center [350, 68] width 6 height 6
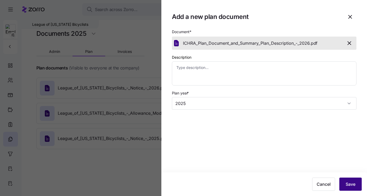
click at [354, 184] on span "Save" at bounding box center [351, 184] width 10 height 6
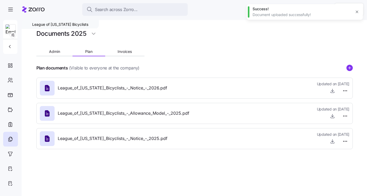
type textarea "x"
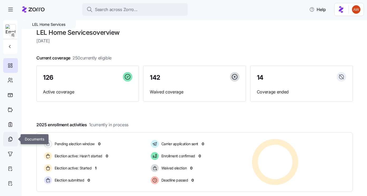
click at [11, 139] on icon at bounding box center [10, 139] width 6 height 6
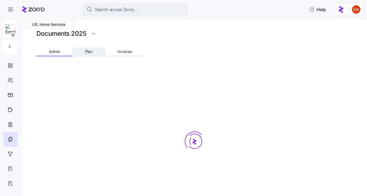
click at [97, 53] on button "Plan" at bounding box center [89, 52] width 32 height 8
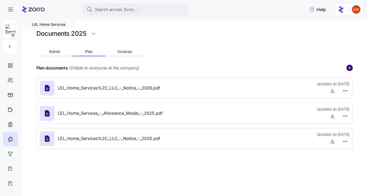
click at [348, 70] on circle "add icon" at bounding box center [350, 68] width 6 height 6
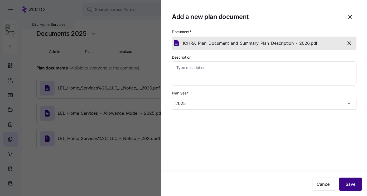
click at [349, 185] on span "Save" at bounding box center [351, 184] width 10 height 6
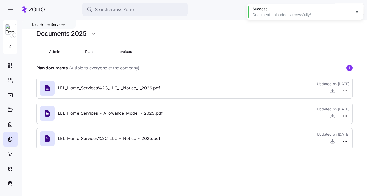
type textarea "x"
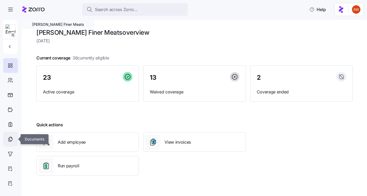
click at [13, 141] on div at bounding box center [10, 139] width 15 height 15
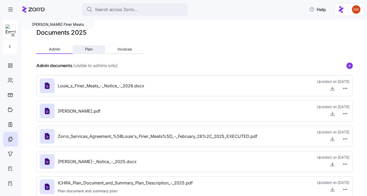
click at [89, 50] on span "Plan" at bounding box center [88, 49] width 7 height 4
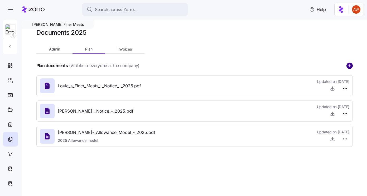
click at [350, 66] on circle "add icon" at bounding box center [350, 66] width 6 height 6
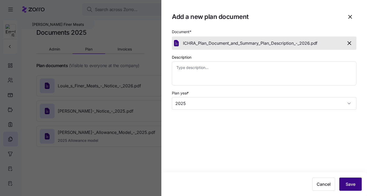
click at [353, 185] on span "Save" at bounding box center [351, 184] width 10 height 6
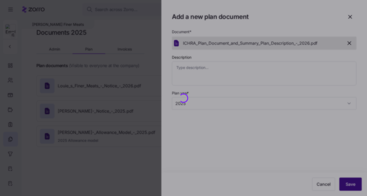
click at [353, 185] on div at bounding box center [183, 98] width 367 height 196
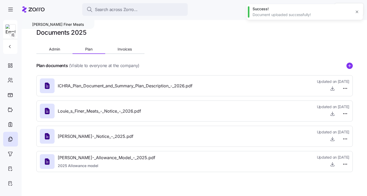
type textarea "x"
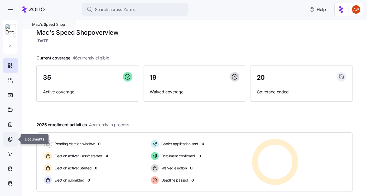
click at [8, 139] on icon at bounding box center [10, 139] width 6 height 6
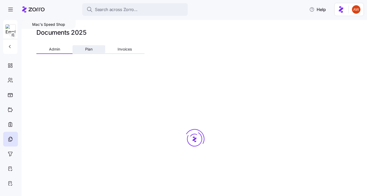
click at [90, 48] on span "Plan" at bounding box center [88, 49] width 7 height 4
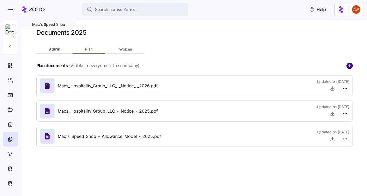
click at [351, 66] on circle "add icon" at bounding box center [350, 66] width 6 height 6
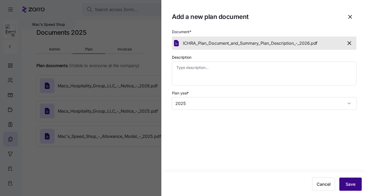
click at [350, 182] on span "Save" at bounding box center [351, 184] width 10 height 6
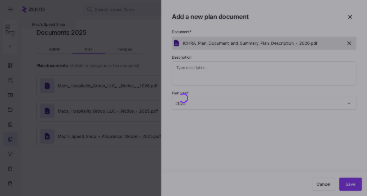
type textarea "x"
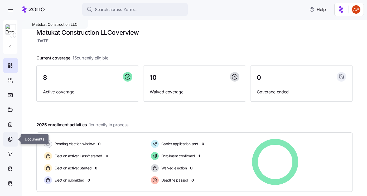
click at [12, 141] on icon at bounding box center [10, 139] width 6 height 6
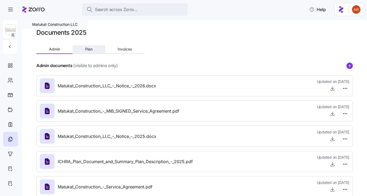
click at [94, 49] on button "Plan" at bounding box center [89, 49] width 32 height 8
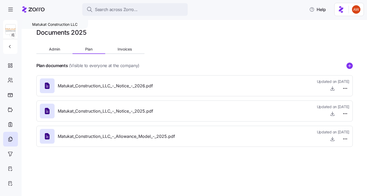
click at [350, 62] on div at bounding box center [194, 58] width 316 height 8
click at [351, 65] on circle "add icon" at bounding box center [350, 66] width 6 height 6
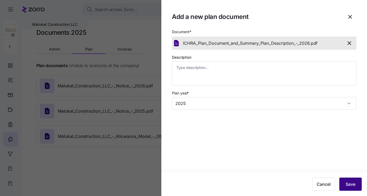
click at [354, 185] on span "Save" at bounding box center [351, 184] width 10 height 6
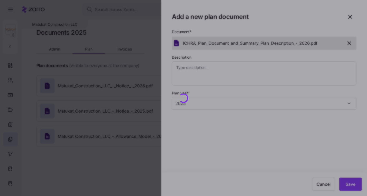
type textarea "x"
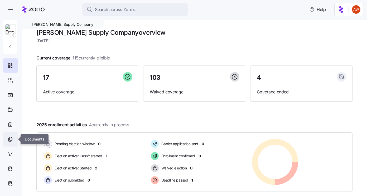
click at [12, 138] on icon at bounding box center [11, 137] width 1 height 1
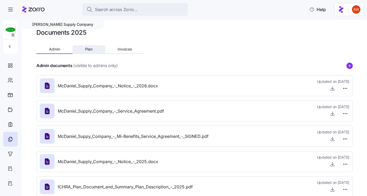
click at [89, 51] on span "Plan" at bounding box center [88, 49] width 7 height 4
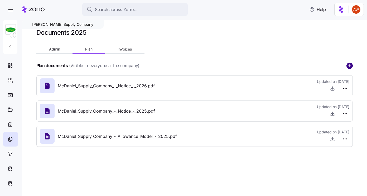
click at [351, 66] on circle "add icon" at bounding box center [350, 66] width 6 height 6
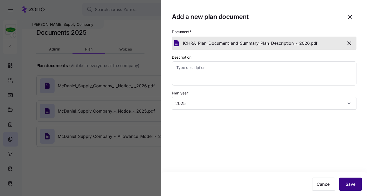
click at [348, 184] on span "Save" at bounding box center [351, 184] width 10 height 6
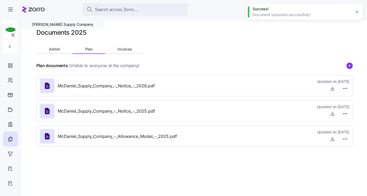
type textarea "x"
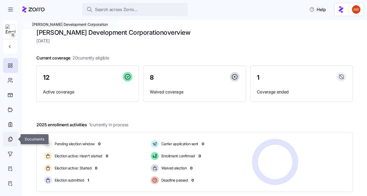
click at [13, 140] on icon at bounding box center [10, 139] width 6 height 6
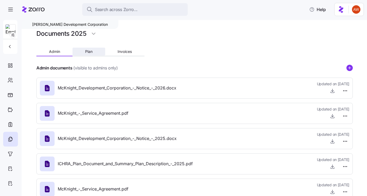
click at [88, 52] on span "Plan" at bounding box center [88, 52] width 7 height 4
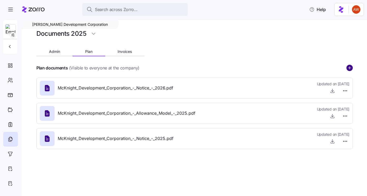
click at [349, 66] on circle "add icon" at bounding box center [350, 68] width 6 height 6
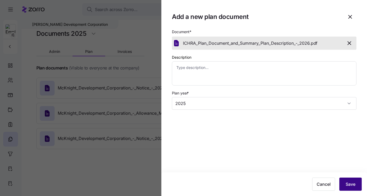
click at [347, 185] on span "Save" at bounding box center [351, 184] width 10 height 6
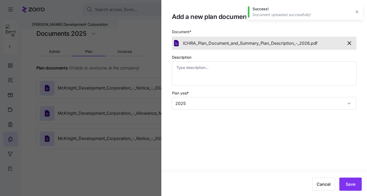
type textarea "x"
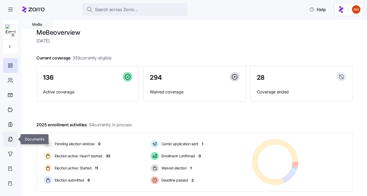
click at [13, 137] on icon at bounding box center [10, 139] width 6 height 6
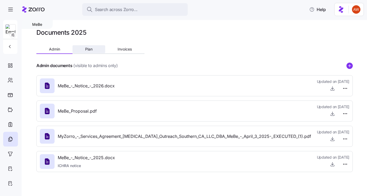
click at [91, 52] on button "Plan" at bounding box center [89, 49] width 32 height 8
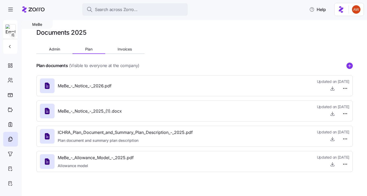
click at [349, 65] on icon "add icon" at bounding box center [349, 66] width 6 height 6
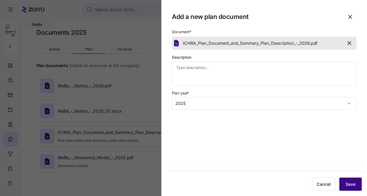
click at [351, 184] on span "Save" at bounding box center [351, 184] width 10 height 6
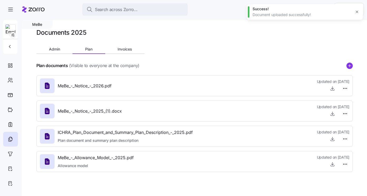
type textarea "x"
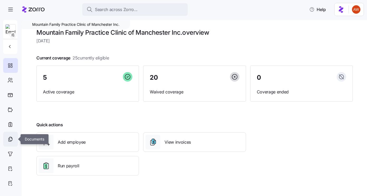
click at [11, 138] on icon at bounding box center [10, 139] width 6 height 6
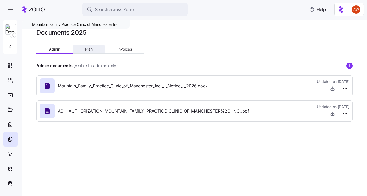
click at [90, 51] on span "Plan" at bounding box center [88, 49] width 7 height 4
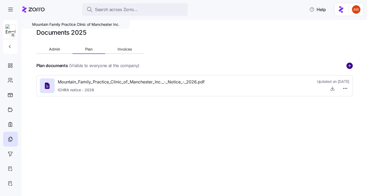
click at [351, 66] on circle "add icon" at bounding box center [350, 66] width 6 height 6
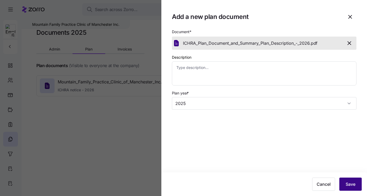
click at [351, 187] on span "Save" at bounding box center [351, 184] width 10 height 6
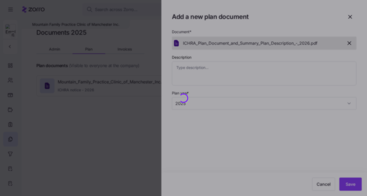
type textarea "x"
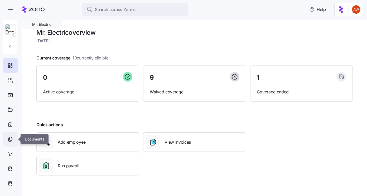
click at [11, 139] on icon at bounding box center [10, 139] width 6 height 6
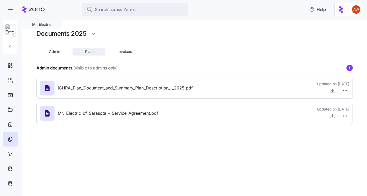
click at [90, 51] on span "Plan" at bounding box center [88, 52] width 7 height 4
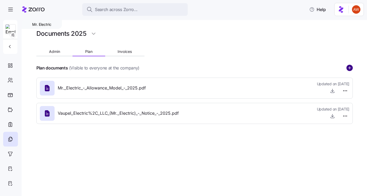
click at [349, 67] on circle "add icon" at bounding box center [350, 68] width 6 height 6
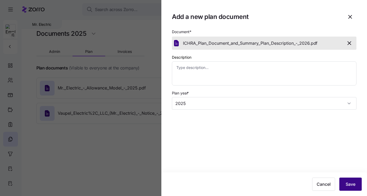
click at [353, 184] on span "Save" at bounding box center [351, 184] width 10 height 6
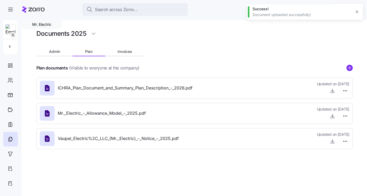
type textarea "x"
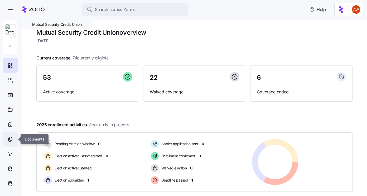
click at [11, 137] on icon at bounding box center [10, 139] width 6 height 6
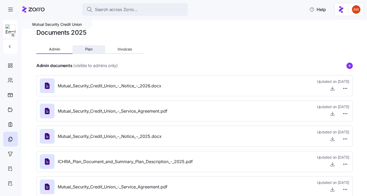
click at [92, 46] on button "Plan" at bounding box center [89, 49] width 32 height 8
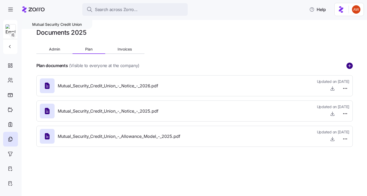
click at [350, 65] on circle "add icon" at bounding box center [350, 66] width 6 height 6
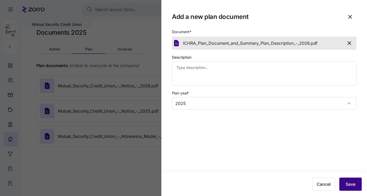
click at [348, 184] on span "Save" at bounding box center [351, 184] width 10 height 6
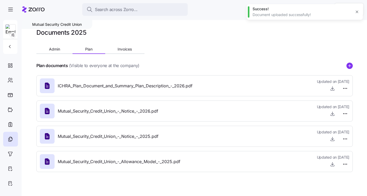
type textarea "x"
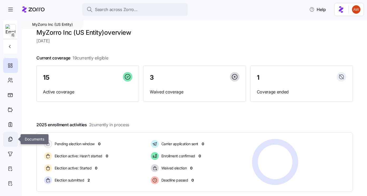
click at [12, 142] on icon at bounding box center [10, 139] width 6 height 6
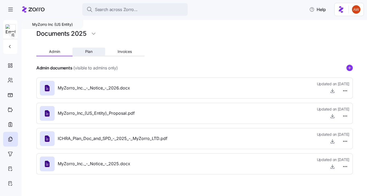
click at [87, 52] on span "Plan" at bounding box center [88, 52] width 7 height 4
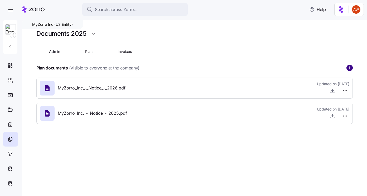
click at [351, 68] on icon "add icon" at bounding box center [349, 68] width 6 height 6
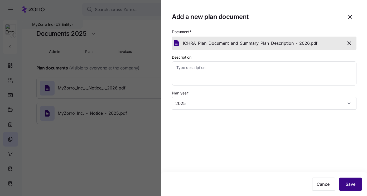
click at [355, 186] on span "Save" at bounding box center [351, 184] width 10 height 6
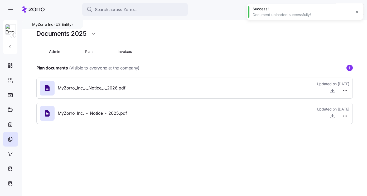
type textarea "x"
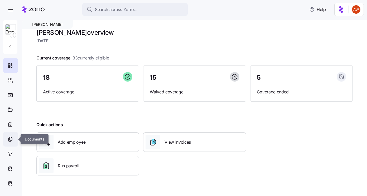
click at [12, 140] on icon at bounding box center [10, 139] width 6 height 6
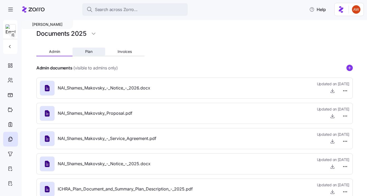
click at [87, 51] on span "Plan" at bounding box center [88, 52] width 7 height 4
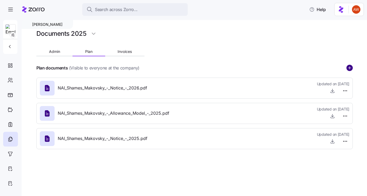
click at [348, 70] on circle "add icon" at bounding box center [350, 68] width 6 height 6
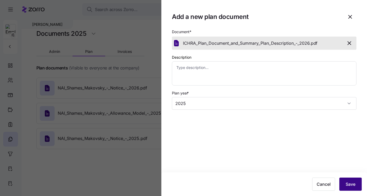
click at [348, 186] on span "Save" at bounding box center [351, 184] width 10 height 6
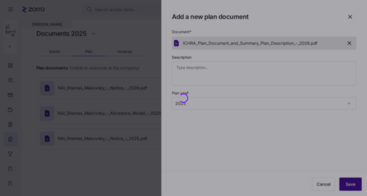
click at [348, 186] on div at bounding box center [183, 98] width 367 height 196
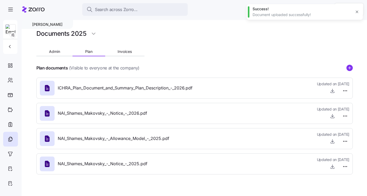
type textarea "x"
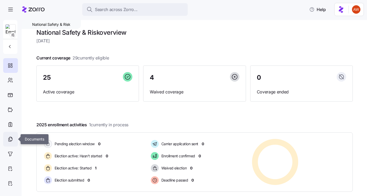
click at [13, 137] on div at bounding box center [10, 139] width 15 height 15
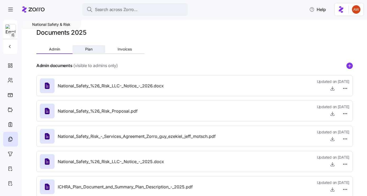
click at [87, 51] on span "Plan" at bounding box center [88, 49] width 7 height 4
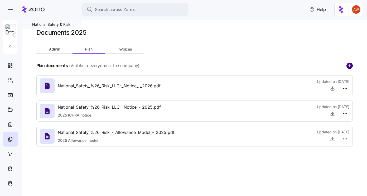
click at [351, 65] on circle "add icon" at bounding box center [350, 66] width 6 height 6
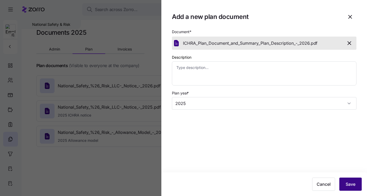
click at [348, 185] on span "Save" at bounding box center [351, 184] width 10 height 6
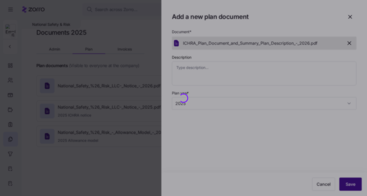
click at [348, 185] on div at bounding box center [183, 98] width 367 height 196
type textarea "x"
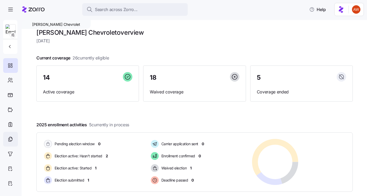
click at [11, 138] on icon at bounding box center [10, 138] width 3 height 3
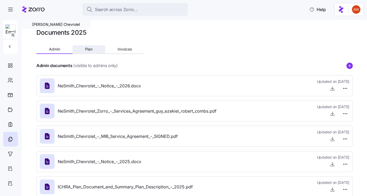
click at [86, 50] on span "Plan" at bounding box center [88, 49] width 7 height 4
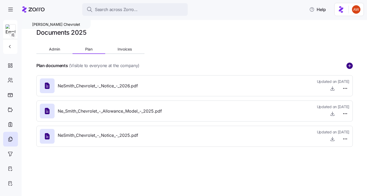
click at [349, 66] on circle "add icon" at bounding box center [350, 66] width 6 height 6
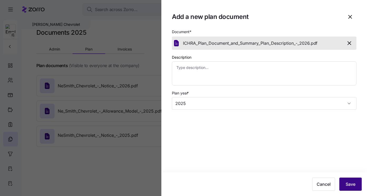
click at [352, 182] on span "Save" at bounding box center [351, 184] width 10 height 6
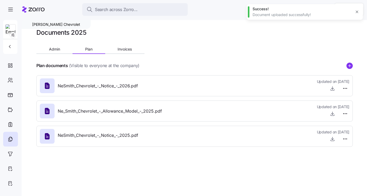
type textarea "x"
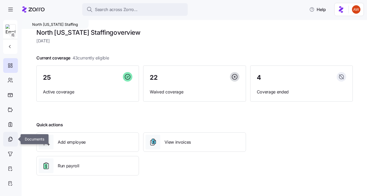
click at [9, 142] on icon at bounding box center [10, 139] width 3 height 3
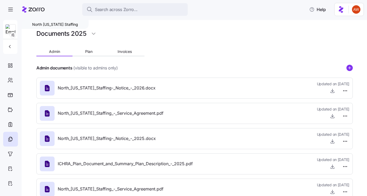
click at [87, 56] on div "Admin Plan Invoices" at bounding box center [90, 53] width 108 height 8
click at [88, 49] on button "Plan" at bounding box center [89, 52] width 32 height 8
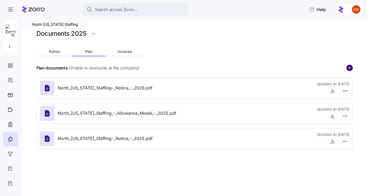
click at [350, 66] on circle "add icon" at bounding box center [350, 68] width 6 height 6
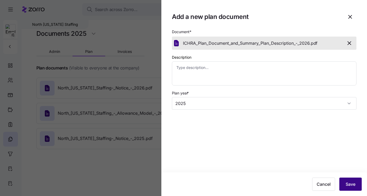
click at [348, 185] on span "Save" at bounding box center [351, 184] width 10 height 6
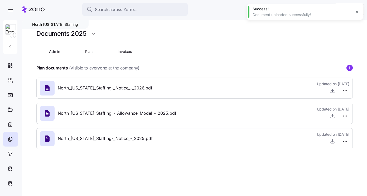
type textarea "x"
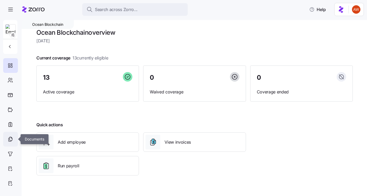
click at [9, 137] on icon at bounding box center [10, 139] width 6 height 6
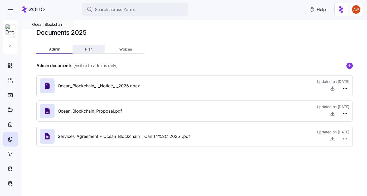
click at [84, 50] on button "Plan" at bounding box center [89, 49] width 32 height 8
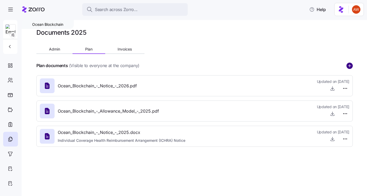
click at [350, 65] on circle "add icon" at bounding box center [350, 66] width 6 height 6
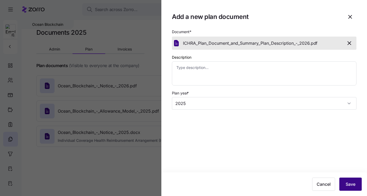
click at [345, 185] on button "Save" at bounding box center [350, 184] width 22 height 13
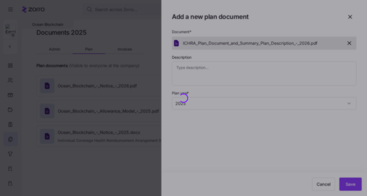
type textarea "x"
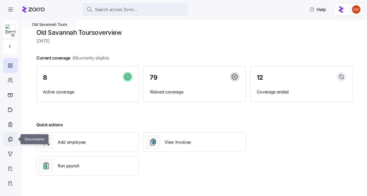
click at [12, 138] on icon at bounding box center [10, 138] width 3 height 3
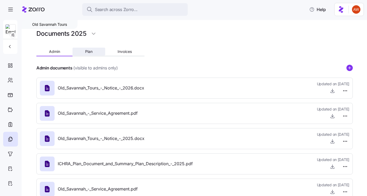
click at [90, 54] on span "Plan" at bounding box center [88, 52] width 7 height 4
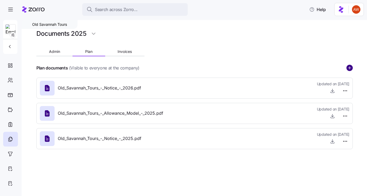
click at [352, 67] on circle "add icon" at bounding box center [350, 68] width 6 height 6
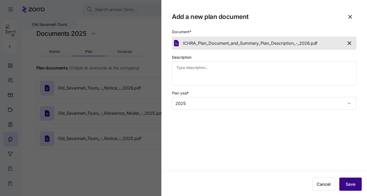
click at [352, 183] on span "Save" at bounding box center [351, 184] width 10 height 6
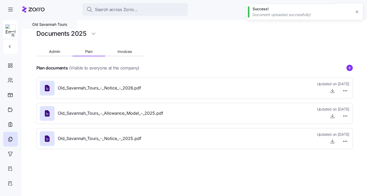
type textarea "x"
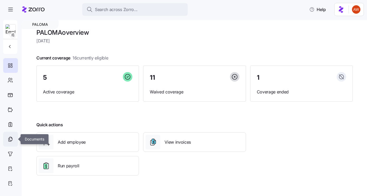
click at [10, 143] on div at bounding box center [10, 139] width 15 height 15
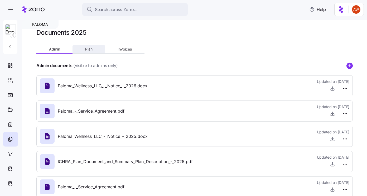
click at [90, 51] on span "Plan" at bounding box center [88, 49] width 7 height 4
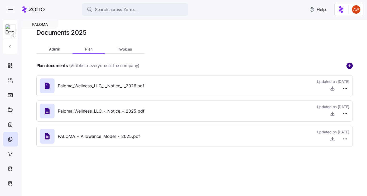
click at [350, 64] on circle "add icon" at bounding box center [350, 66] width 6 height 6
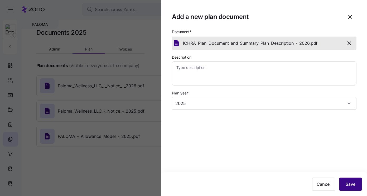
click at [351, 185] on span "Save" at bounding box center [351, 184] width 10 height 6
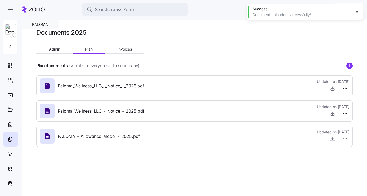
type textarea "x"
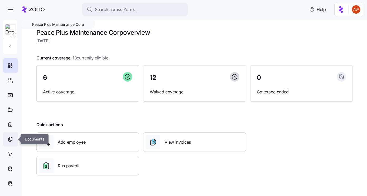
click at [12, 138] on icon at bounding box center [10, 138] width 3 height 3
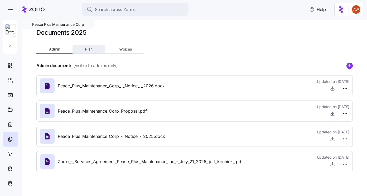
click at [88, 49] on span "Plan" at bounding box center [88, 49] width 7 height 4
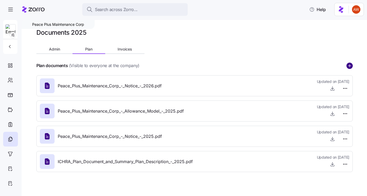
click at [350, 64] on circle "add icon" at bounding box center [350, 66] width 6 height 6
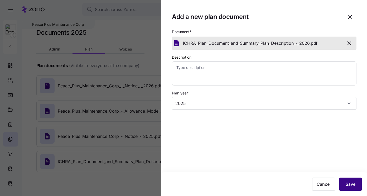
click at [353, 186] on span "Save" at bounding box center [351, 184] width 10 height 6
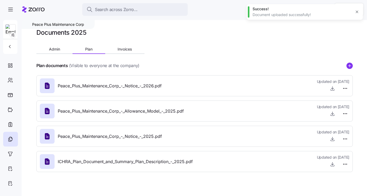
type textarea "x"
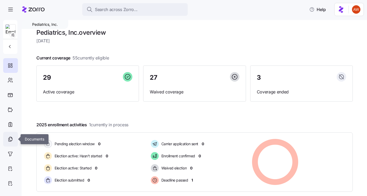
click at [12, 139] on icon at bounding box center [10, 139] width 6 height 6
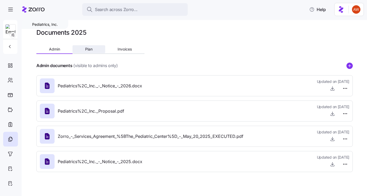
click at [90, 49] on span "Plan" at bounding box center [88, 49] width 7 height 4
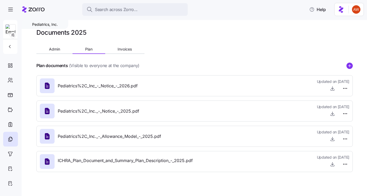
click at [350, 65] on icon "add icon" at bounding box center [350, 65] width 0 height 3
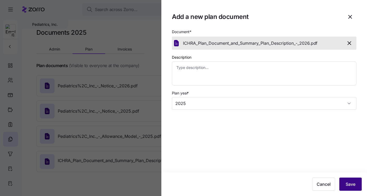
click at [353, 181] on button "Save" at bounding box center [350, 184] width 22 height 13
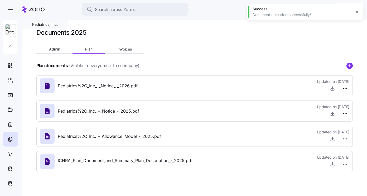
type textarea "x"
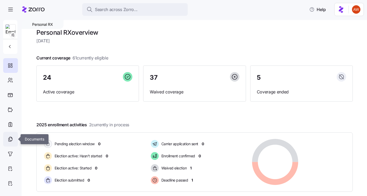
click at [10, 139] on icon at bounding box center [10, 139] width 6 height 6
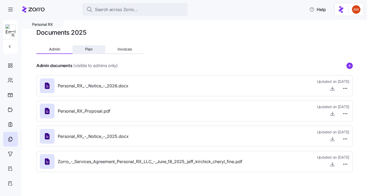
click at [93, 51] on button "Plan" at bounding box center [89, 49] width 32 height 8
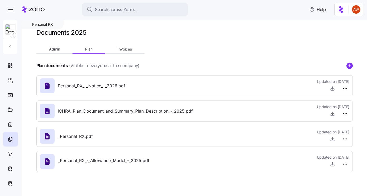
click at [350, 66] on g "add icon" at bounding box center [349, 65] width 3 height 3
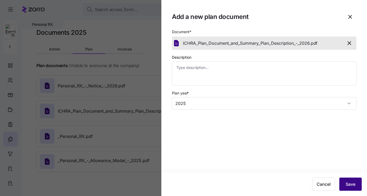
click at [351, 183] on span "Save" at bounding box center [351, 184] width 10 height 6
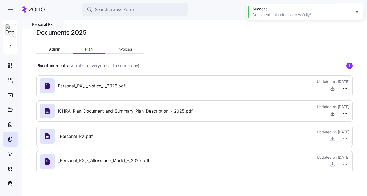
type textarea "x"
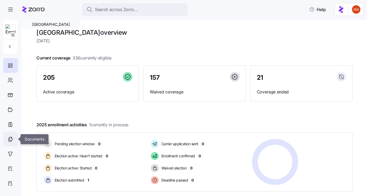
click at [13, 140] on div at bounding box center [10, 139] width 15 height 15
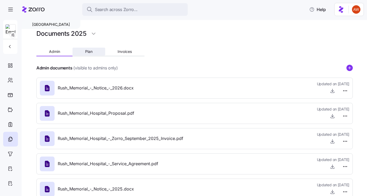
click at [87, 53] on span "Plan" at bounding box center [88, 52] width 7 height 4
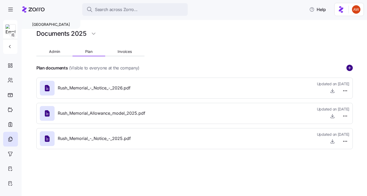
click at [350, 66] on circle "add icon" at bounding box center [350, 68] width 6 height 6
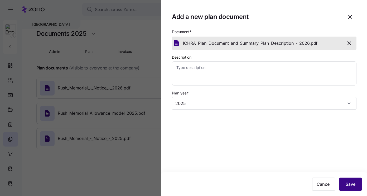
click at [350, 186] on span "Save" at bounding box center [351, 184] width 10 height 6
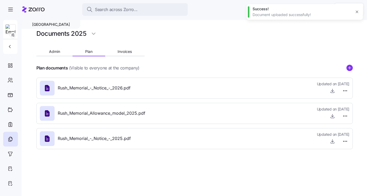
type textarea "x"
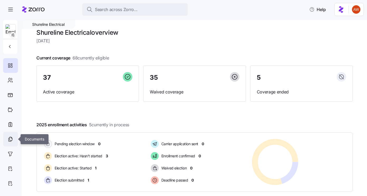
click at [11, 140] on icon at bounding box center [10, 139] width 6 height 6
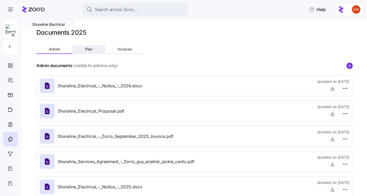
click at [88, 49] on span "Plan" at bounding box center [88, 49] width 7 height 4
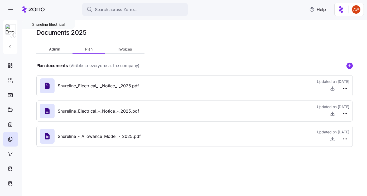
click at [350, 66] on icon "add icon" at bounding box center [349, 66] width 3 height 0
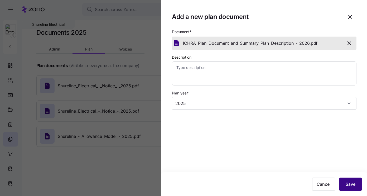
click at [349, 185] on span "Save" at bounding box center [351, 184] width 10 height 6
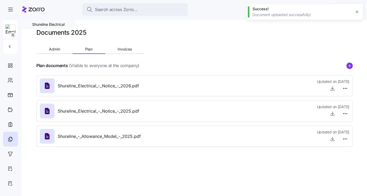
type textarea "x"
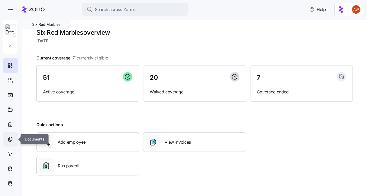
click at [14, 137] on div at bounding box center [10, 139] width 15 height 15
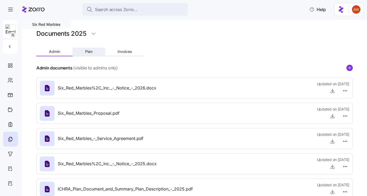
click at [91, 49] on button "Plan" at bounding box center [89, 52] width 32 height 8
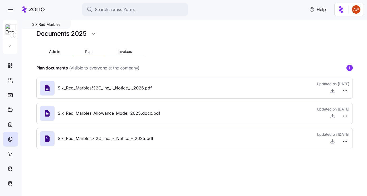
click at [353, 67] on div "Six Red Marbles Documents 2025 Admin Plan Invoices Plan documents (Visible to e…" at bounding box center [194, 108] width 345 height 176
click at [351, 66] on circle "add icon" at bounding box center [350, 68] width 6 height 6
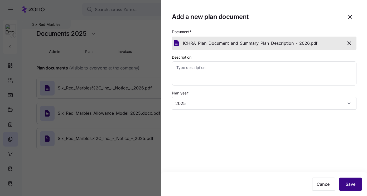
click at [349, 182] on span "Save" at bounding box center [351, 184] width 10 height 6
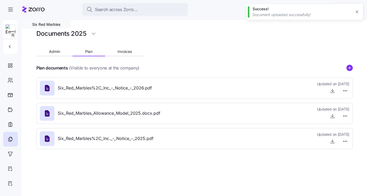
type textarea "x"
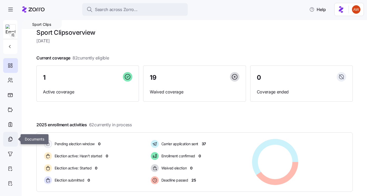
click at [7, 139] on div at bounding box center [10, 139] width 15 height 15
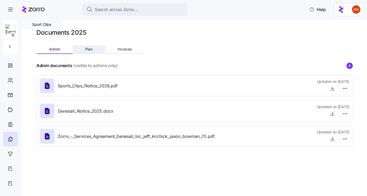
click at [92, 48] on span "Plan" at bounding box center [88, 49] width 7 height 4
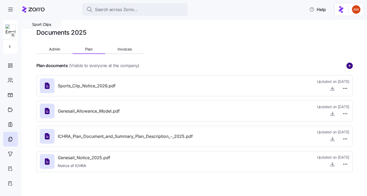
click at [348, 66] on icon "add icon" at bounding box center [349, 66] width 6 height 6
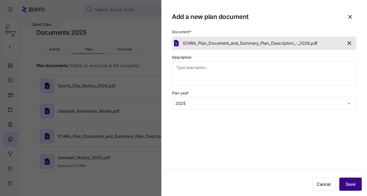
click at [353, 182] on span "Save" at bounding box center [351, 184] width 10 height 6
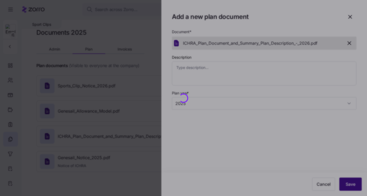
click at [353, 182] on div at bounding box center [183, 98] width 367 height 196
type textarea "x"
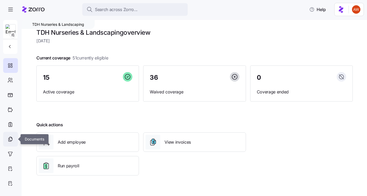
click at [10, 139] on icon at bounding box center [10, 139] width 6 height 6
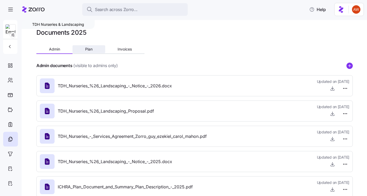
click at [92, 50] on span "Plan" at bounding box center [88, 49] width 7 height 4
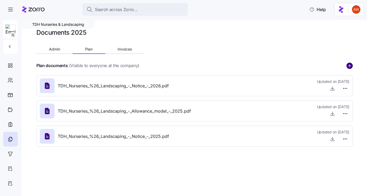
click at [349, 64] on circle "add icon" at bounding box center [350, 66] width 6 height 6
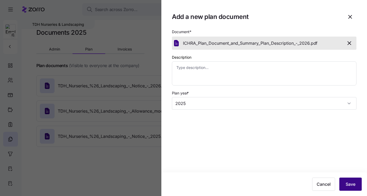
click at [348, 183] on span "Save" at bounding box center [351, 184] width 10 height 6
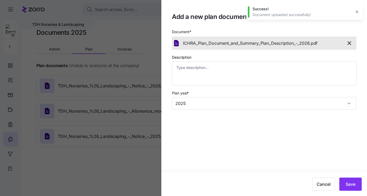
type textarea "x"
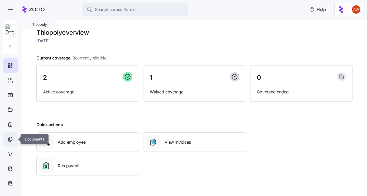
click at [11, 138] on icon at bounding box center [10, 138] width 3 height 3
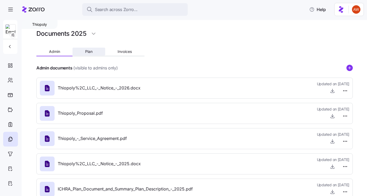
click at [94, 51] on button "Plan" at bounding box center [89, 52] width 32 height 8
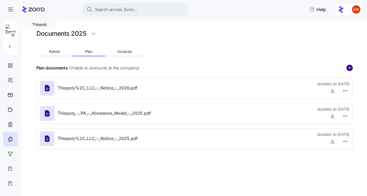
click at [351, 67] on circle "add icon" at bounding box center [350, 68] width 6 height 6
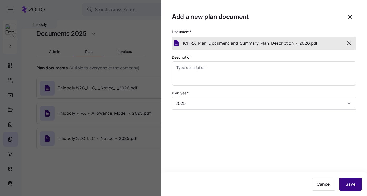
click at [348, 186] on span "Save" at bounding box center [351, 184] width 10 height 6
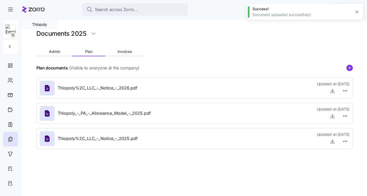
type textarea "x"
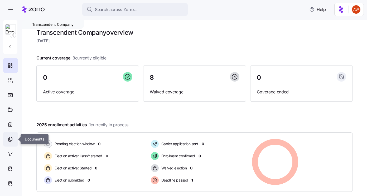
click at [13, 140] on icon at bounding box center [10, 139] width 6 height 6
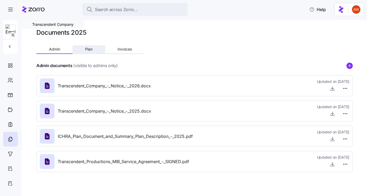
click at [86, 51] on span "Plan" at bounding box center [88, 49] width 7 height 4
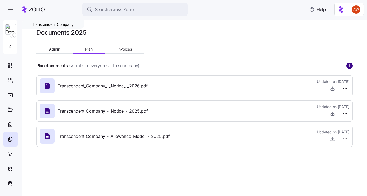
click at [351, 64] on circle "add icon" at bounding box center [350, 66] width 6 height 6
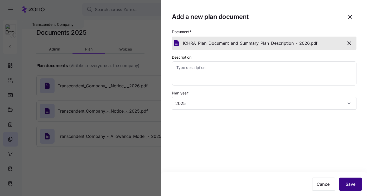
click at [355, 186] on button "Save" at bounding box center [350, 184] width 22 height 13
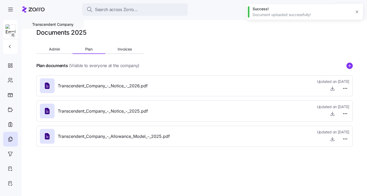
type textarea "x"
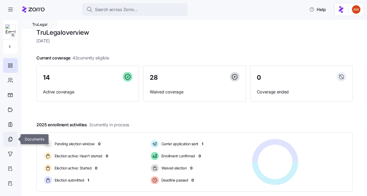
click at [11, 134] on div at bounding box center [10, 139] width 15 height 15
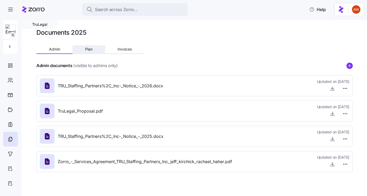
click at [97, 47] on button "Plan" at bounding box center [89, 49] width 32 height 8
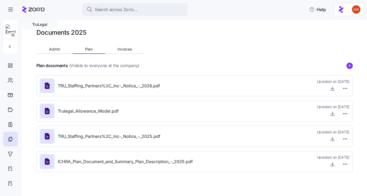
click at [349, 66] on icon "add icon" at bounding box center [349, 66] width 3 height 0
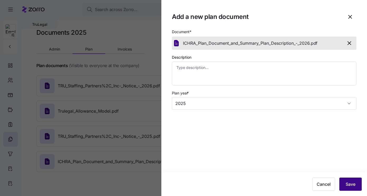
click at [354, 186] on span "Save" at bounding box center [351, 184] width 10 height 6
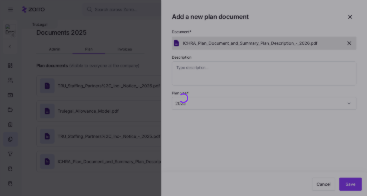
type textarea "x"
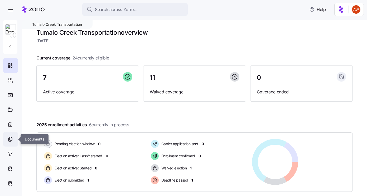
click at [8, 141] on icon at bounding box center [10, 139] width 6 height 6
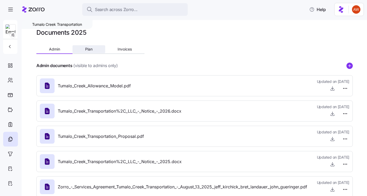
click at [89, 48] on span "Plan" at bounding box center [88, 49] width 7 height 4
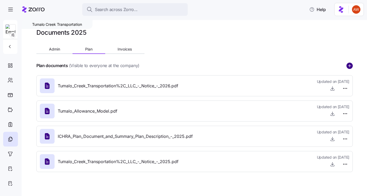
click at [349, 64] on circle "add icon" at bounding box center [350, 66] width 6 height 6
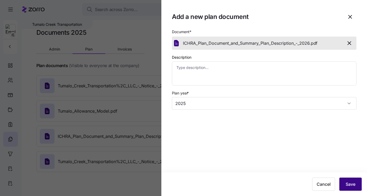
click at [351, 183] on span "Save" at bounding box center [351, 184] width 10 height 6
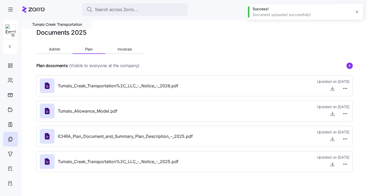
type textarea "x"
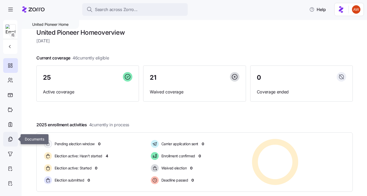
click at [11, 139] on icon at bounding box center [10, 139] width 6 height 6
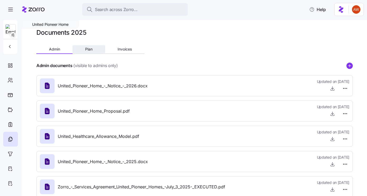
click at [93, 49] on button "Plan" at bounding box center [89, 49] width 32 height 8
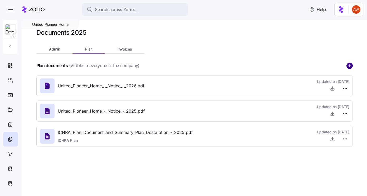
click at [351, 64] on circle "add icon" at bounding box center [350, 66] width 6 height 6
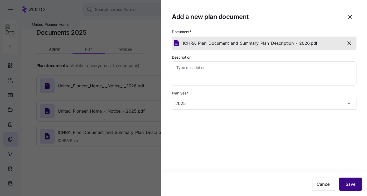
click at [351, 184] on span "Save" at bounding box center [351, 184] width 10 height 6
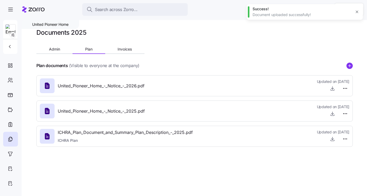
type textarea "x"
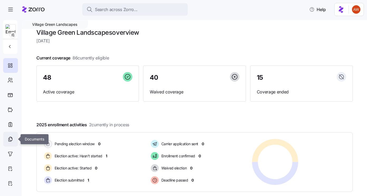
click at [10, 140] on icon at bounding box center [10, 139] width 6 height 6
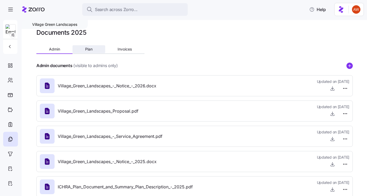
click at [90, 50] on span "Plan" at bounding box center [88, 49] width 7 height 4
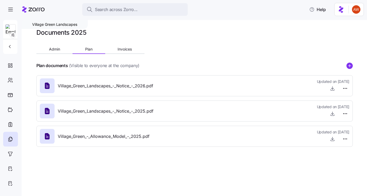
click at [354, 67] on div "Village Green Landscapes Documents 2025 Admin Plan Invoices Plan documents (Vis…" at bounding box center [194, 108] width 345 height 176
click at [351, 65] on circle "add icon" at bounding box center [350, 66] width 6 height 6
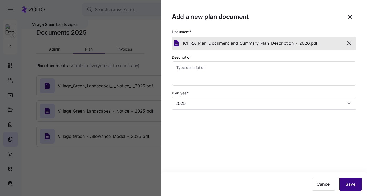
click at [347, 180] on button "Save" at bounding box center [350, 184] width 22 height 13
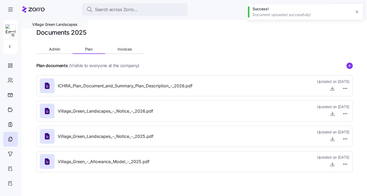
type textarea "x"
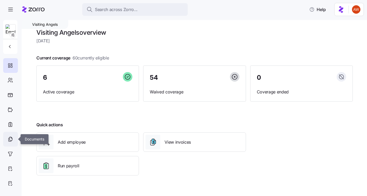
click at [9, 141] on icon at bounding box center [10, 139] width 3 height 3
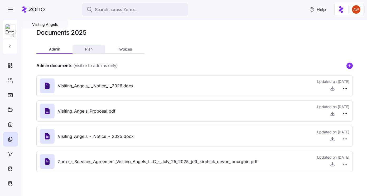
click at [91, 49] on span "Plan" at bounding box center [88, 49] width 7 height 4
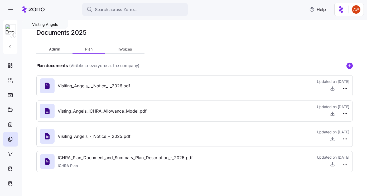
click at [350, 66] on icon "add icon" at bounding box center [349, 66] width 3 height 0
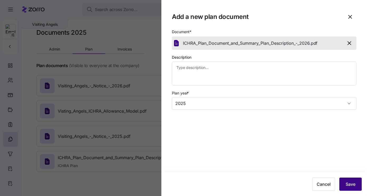
click at [349, 184] on span "Save" at bounding box center [351, 184] width 10 height 6
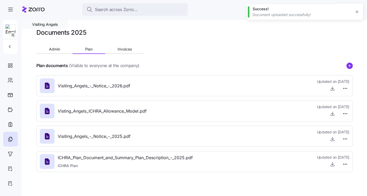
type textarea "x"
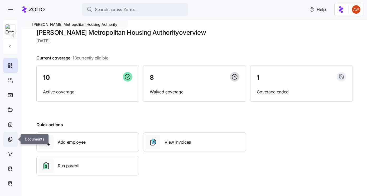
click at [11, 138] on icon at bounding box center [10, 139] width 6 height 6
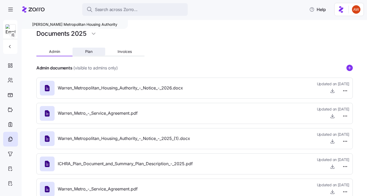
click at [90, 50] on span "Plan" at bounding box center [88, 52] width 7 height 4
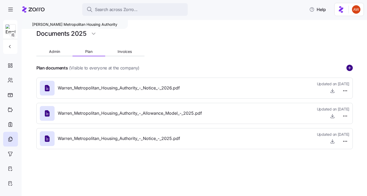
click at [349, 70] on circle "add icon" at bounding box center [350, 68] width 6 height 6
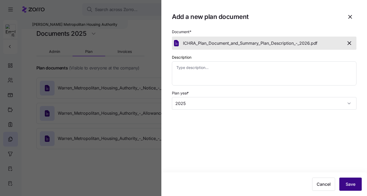
click at [351, 184] on span "Save" at bounding box center [351, 184] width 10 height 6
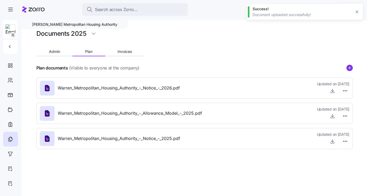
type textarea "x"
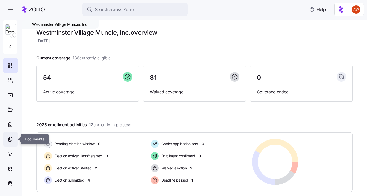
click at [8, 137] on icon at bounding box center [10, 139] width 6 height 6
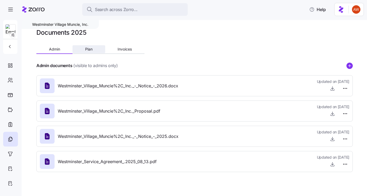
click at [89, 50] on span "Plan" at bounding box center [88, 49] width 7 height 4
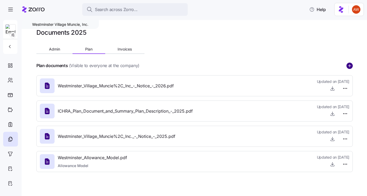
click at [348, 67] on circle "add icon" at bounding box center [350, 66] width 6 height 6
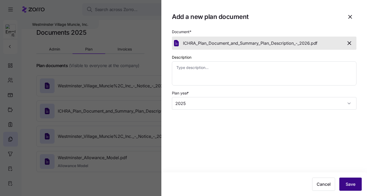
click at [350, 185] on span "Save" at bounding box center [351, 184] width 10 height 6
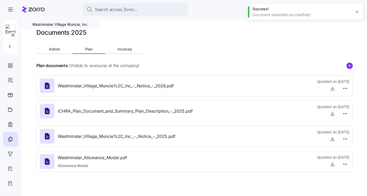
type textarea "x"
